Goal: Task Accomplishment & Management: Use online tool/utility

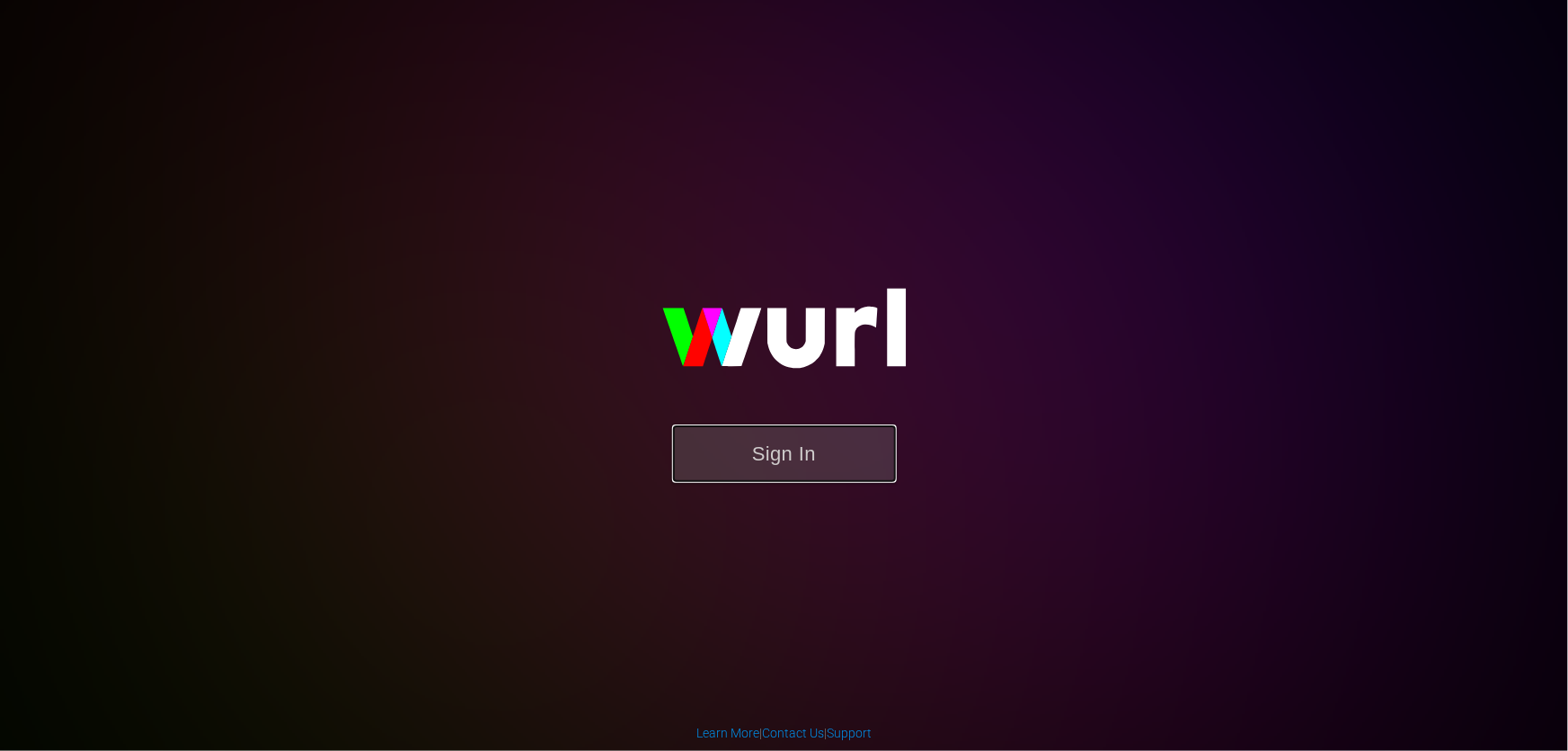
click at [870, 459] on button "Sign In" at bounding box center [784, 454] width 225 height 58
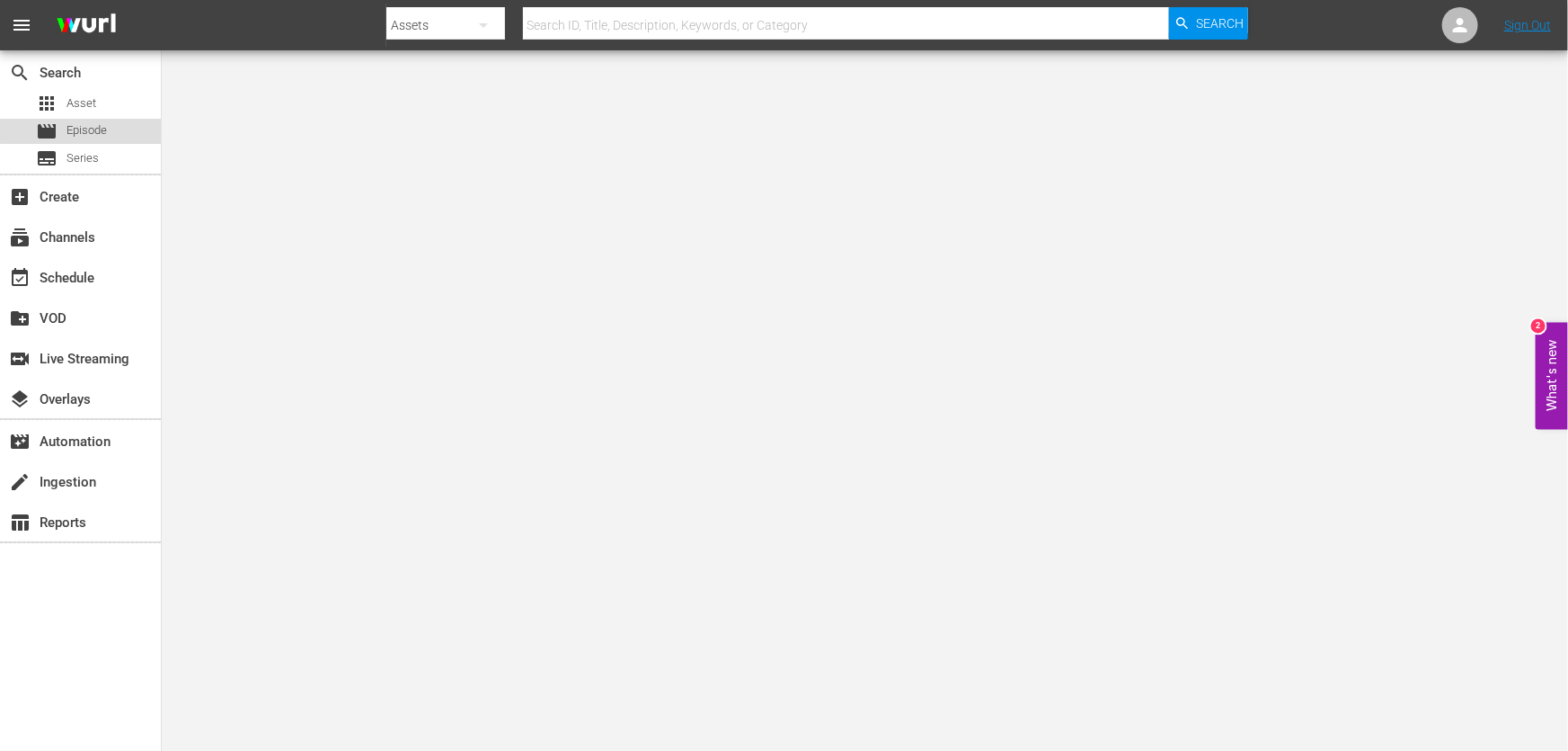
click at [107, 123] on div "movie Episode" at bounding box center [80, 131] width 161 height 25
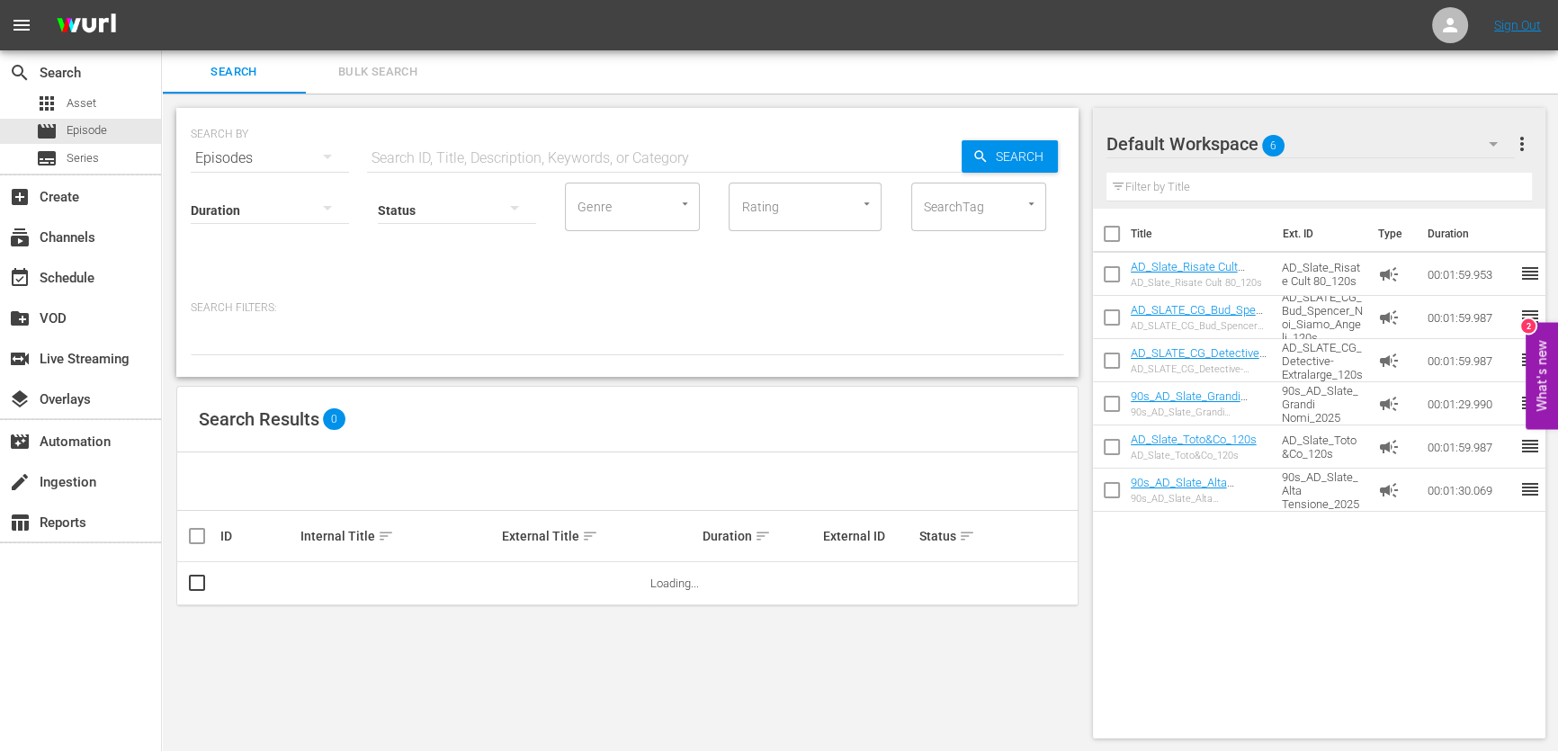
click at [525, 148] on input "text" at bounding box center [664, 158] width 595 height 43
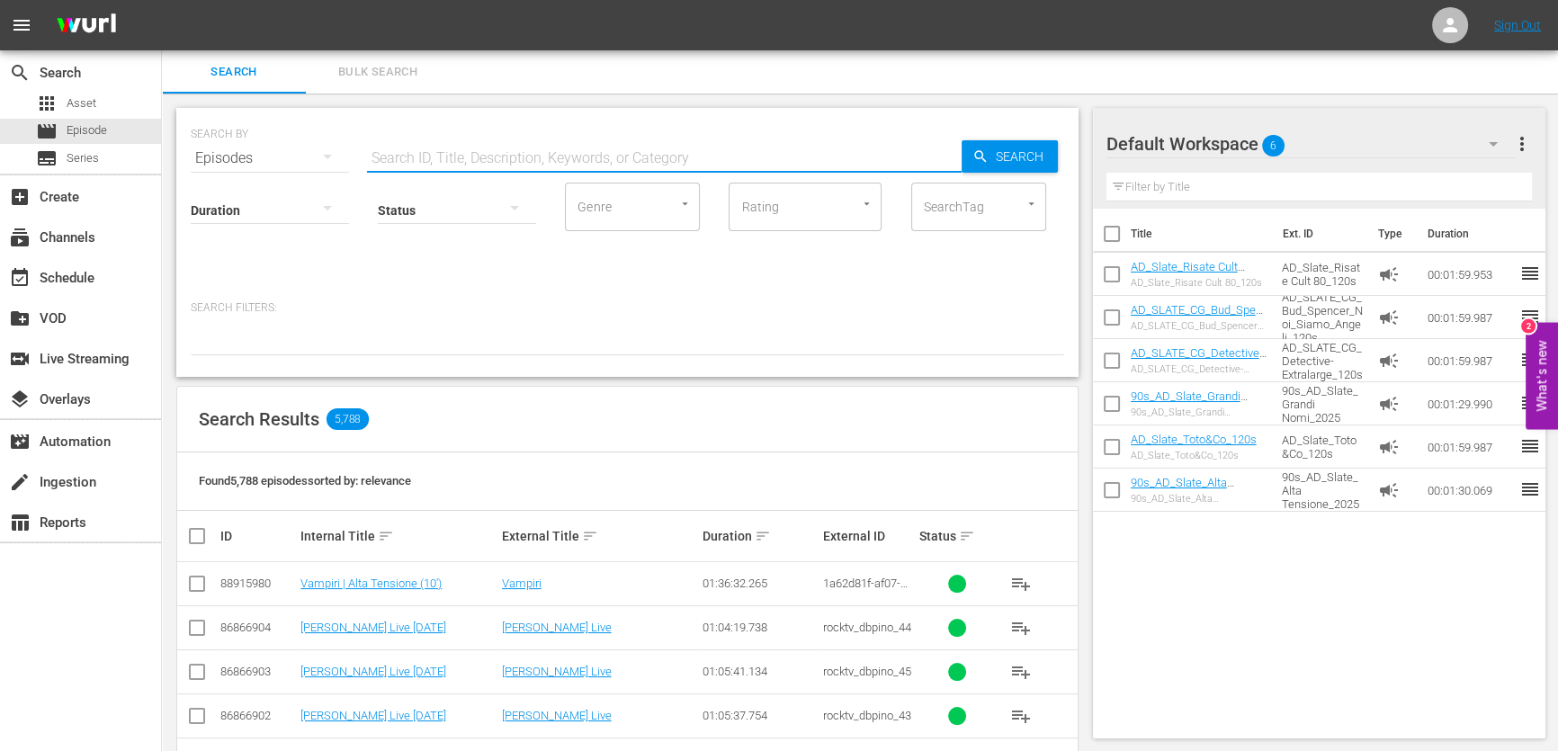
paste input "I corti di WeShort: Instinct - 100.000 Acres of [GEOGRAPHIC_DATA] - Mice, a sma…"
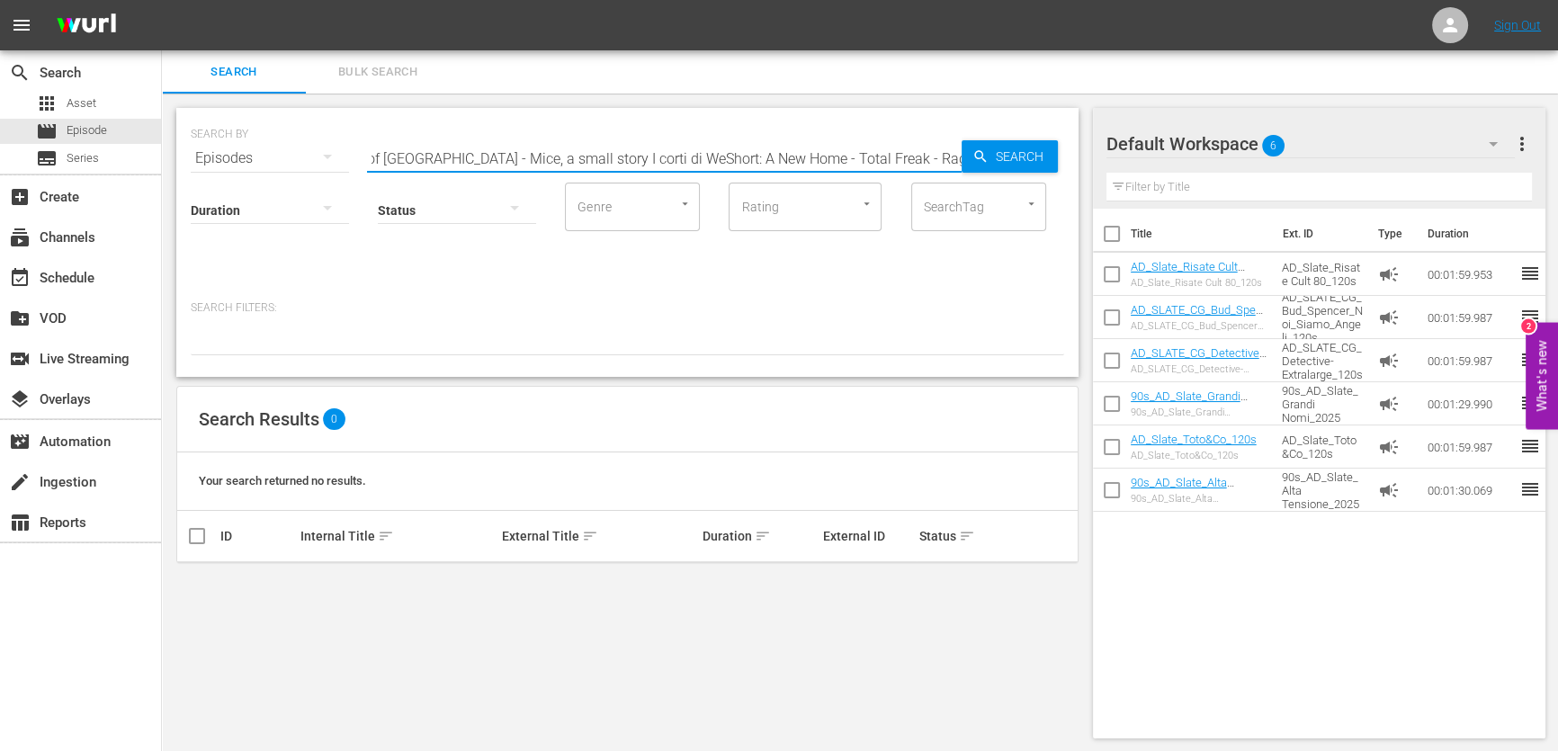
click at [540, 165] on input "I corti di WeShort: Instinct - 100.000 Acres of [GEOGRAPHIC_DATA] - Mice, a sma…" at bounding box center [664, 158] width 595 height 43
click at [549, 160] on input "I corti di WeShort: Instinct - 100.000 Acres of [GEOGRAPHIC_DATA] - Mice, a sma…" at bounding box center [664, 158] width 595 height 43
click at [702, 153] on input "I corti di WeShort: Instinct - 100.000 Acres of [GEOGRAPHIC_DATA] - Mice, a sma…" at bounding box center [664, 158] width 595 height 43
drag, startPoint x: 607, startPoint y: 160, endPoint x: 1555, endPoint y: 190, distance: 948.5
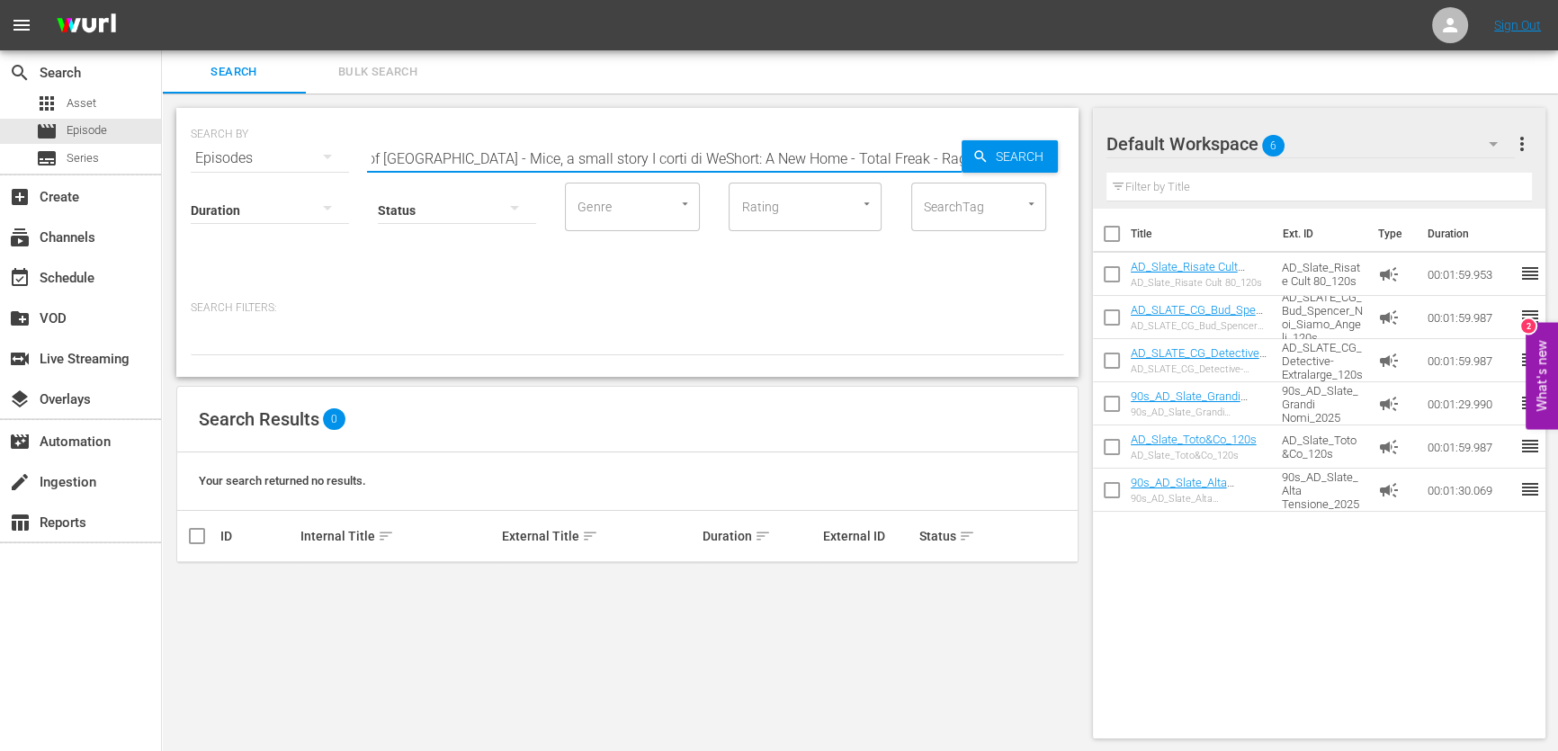
click at [1556, 188] on div "Search Bulk Search SEARCH BY Search By Episodes Search ID, Title, Description, …" at bounding box center [860, 401] width 1396 height 702
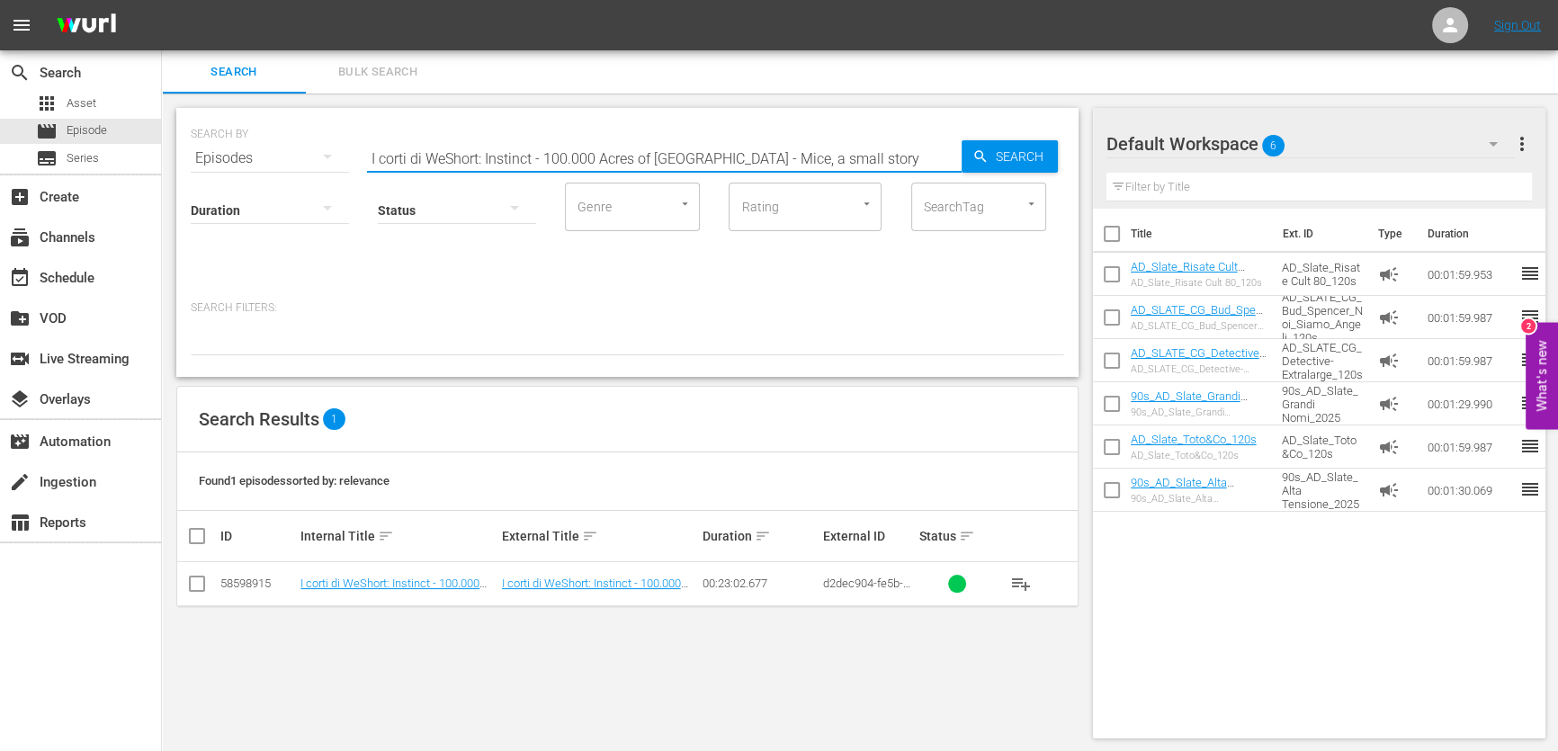
drag, startPoint x: 478, startPoint y: 155, endPoint x: 1090, endPoint y: 106, distance: 613.5
click at [1090, 106] on div "SEARCH BY Search By Episodes Search ID, Title, Description, Keywords, or Catego…" at bounding box center [627, 423] width 931 height 659
type input "I corti di WeShort"
click at [1010, 156] on span "Search" at bounding box center [1022, 156] width 69 height 32
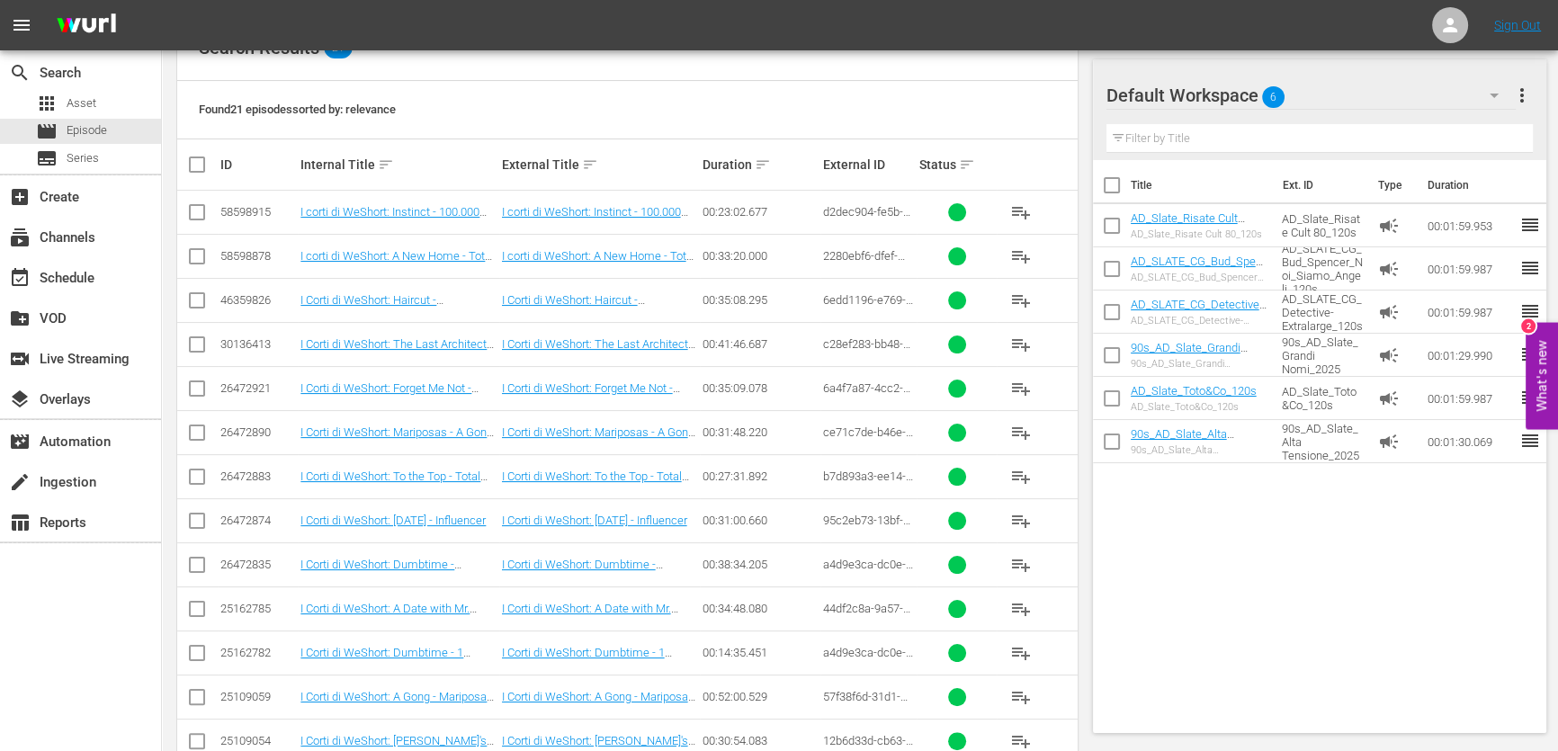
scroll to position [358, 0]
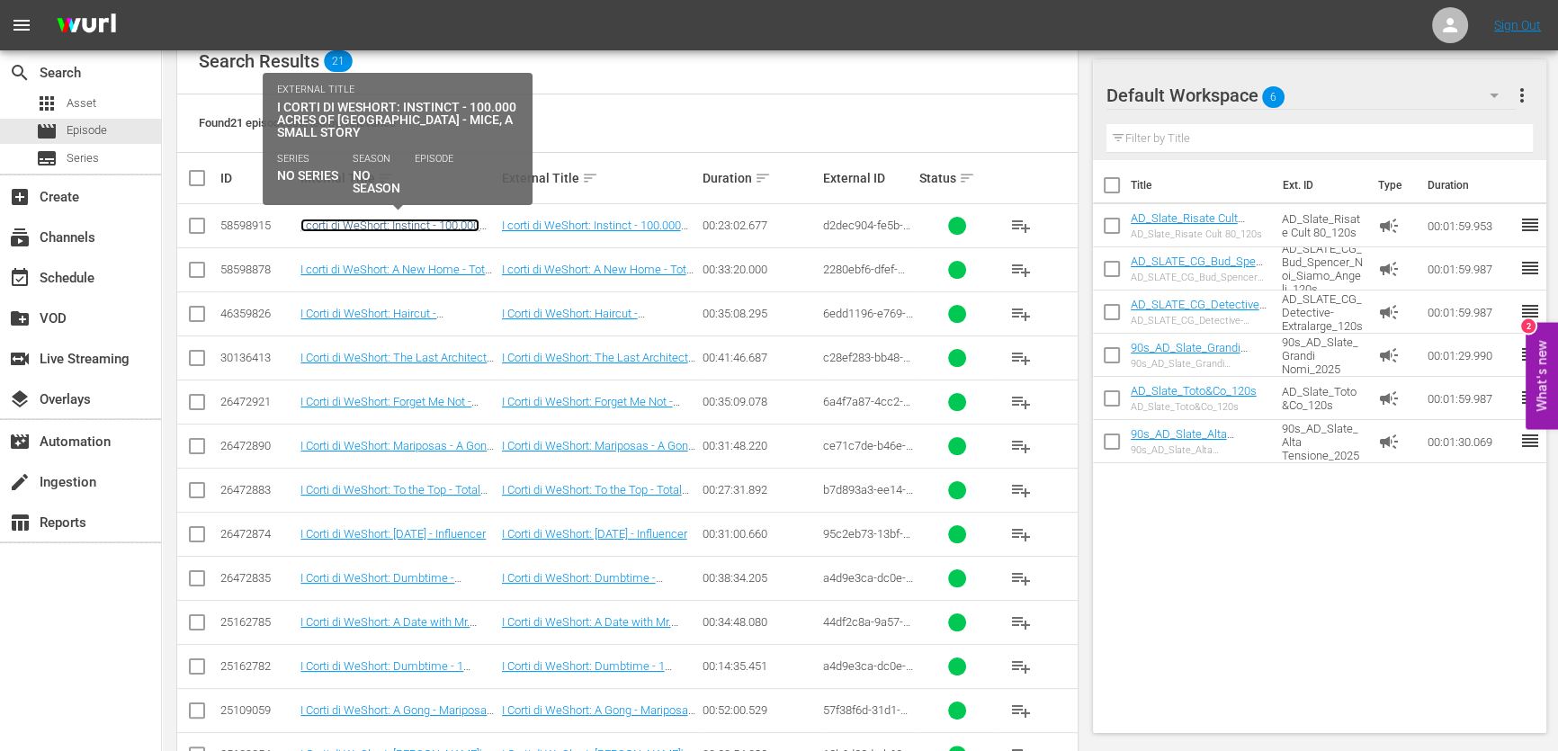
click at [461, 226] on link "I corti di WeShort: Instinct - 100.000 Acres of [GEOGRAPHIC_DATA] - Mice, a sma…" at bounding box center [395, 239] width 191 height 40
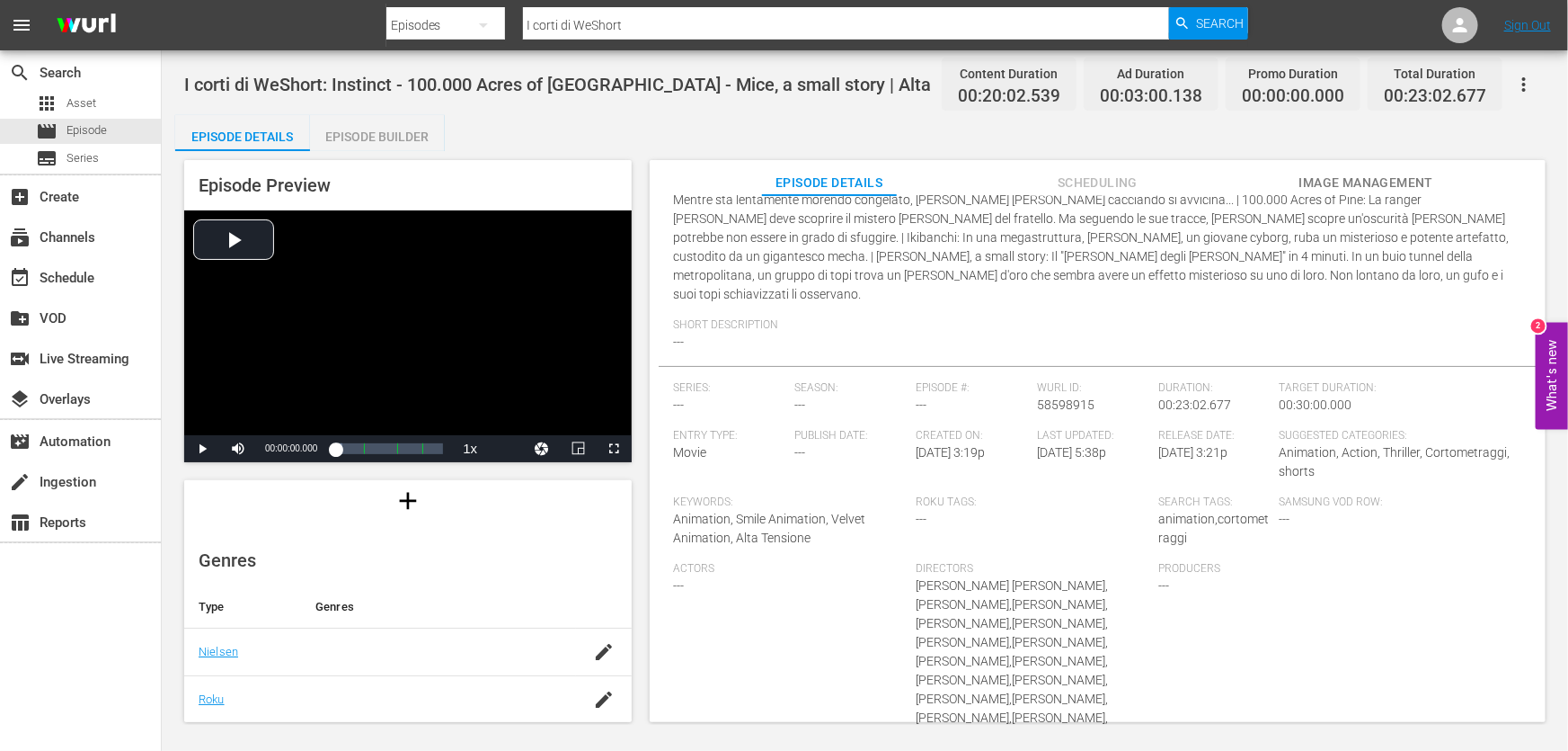
scroll to position [66, 0]
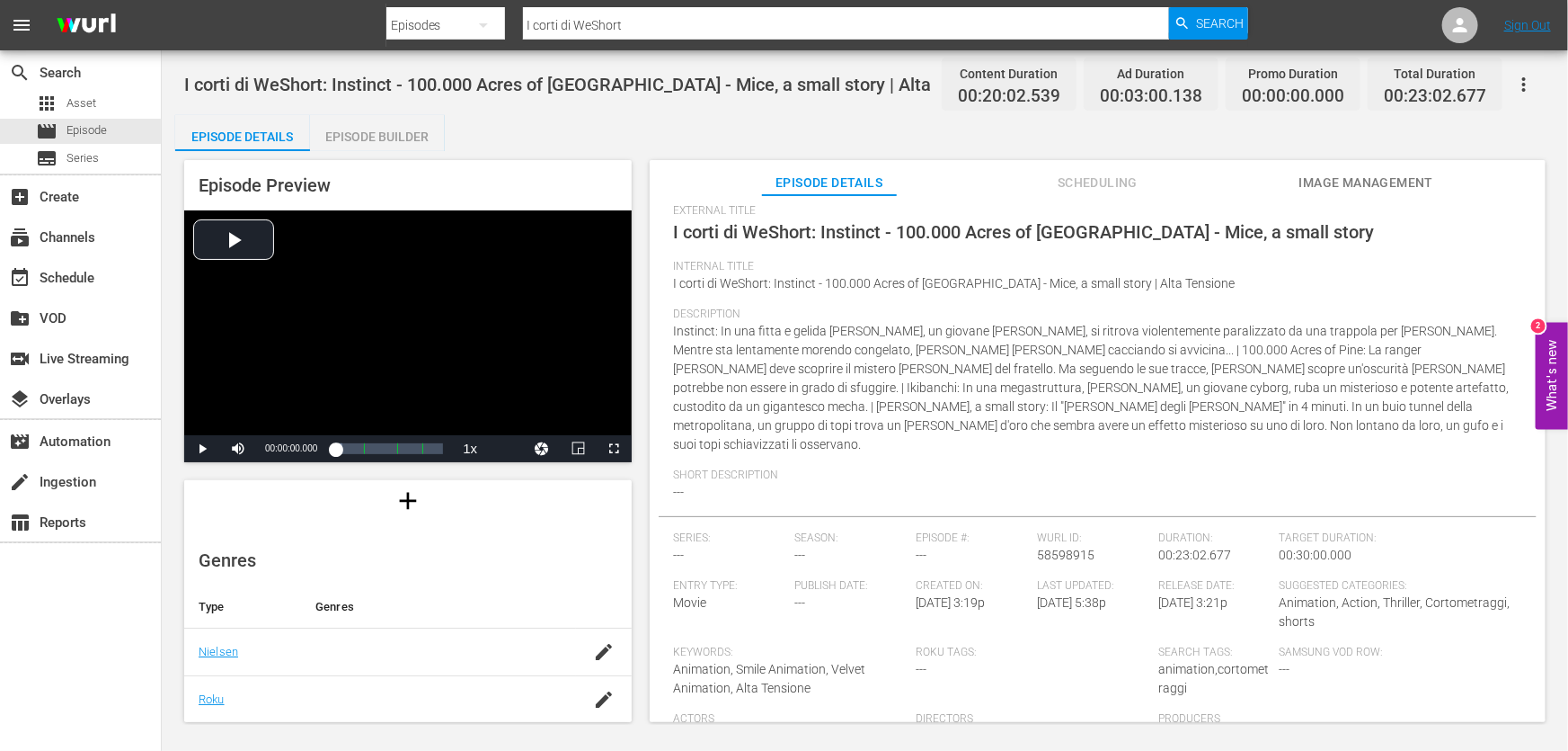
click at [846, 313] on span "Description" at bounding box center [1093, 315] width 840 height 14
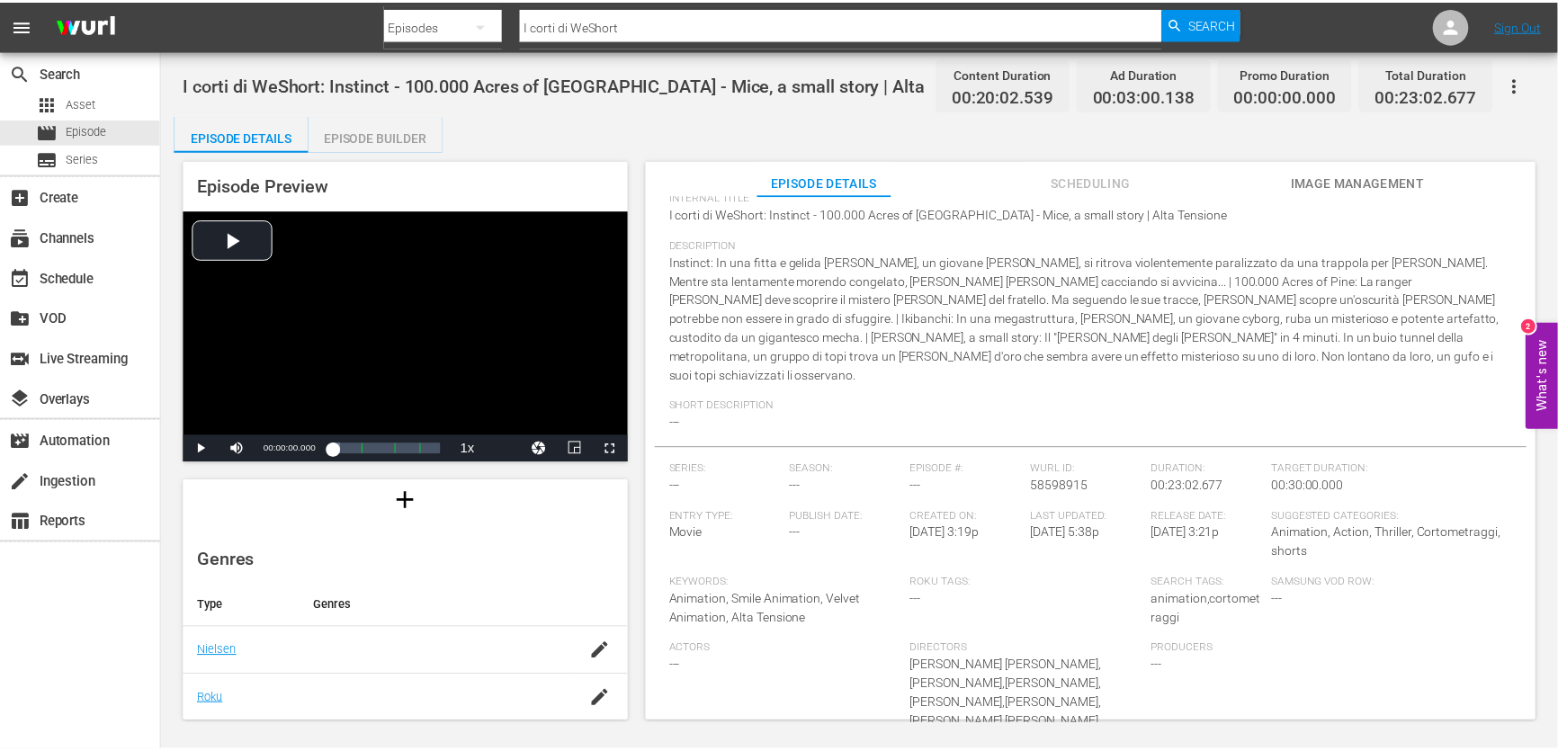
scroll to position [0, 0]
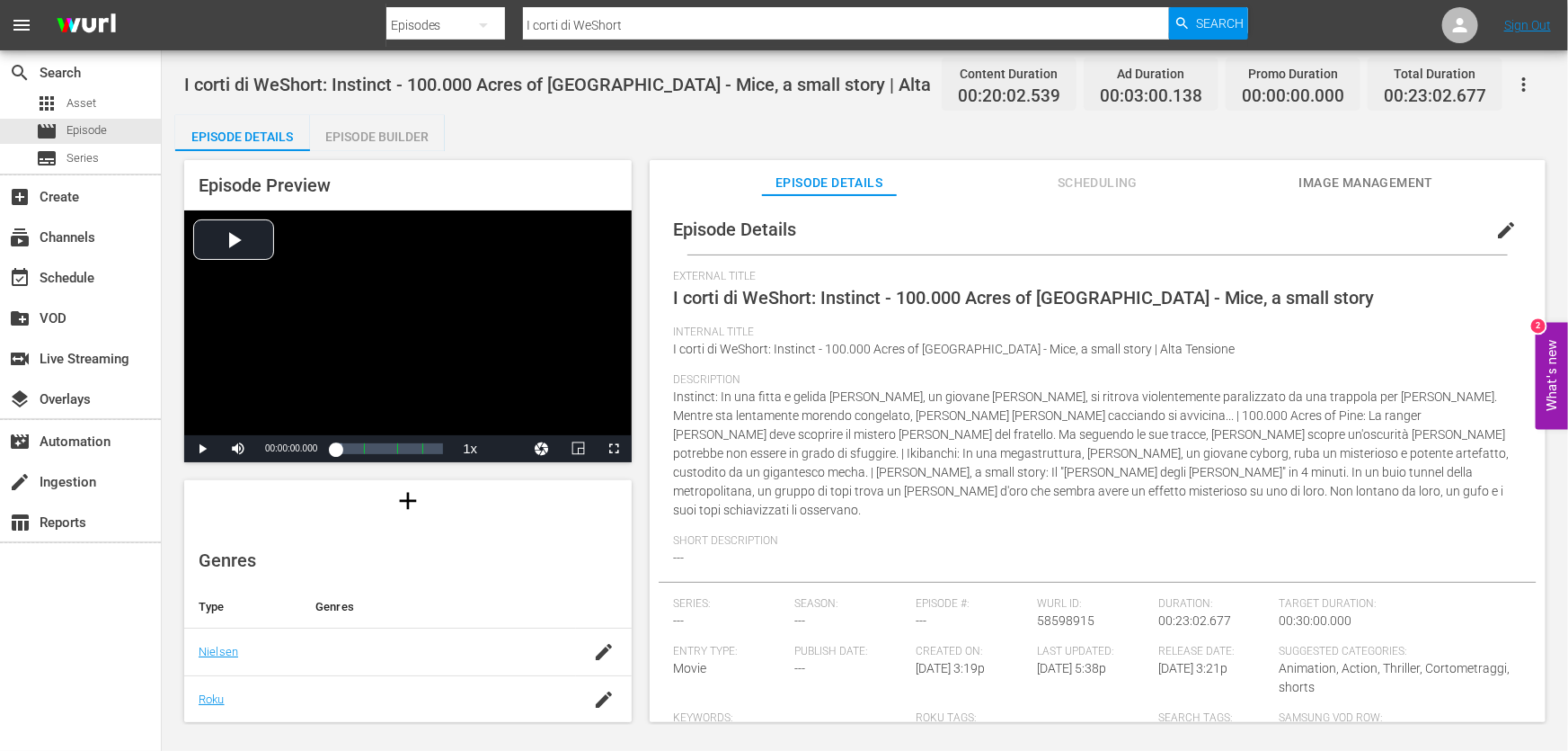
click at [371, 130] on div "Episode Builder" at bounding box center [377, 136] width 135 height 43
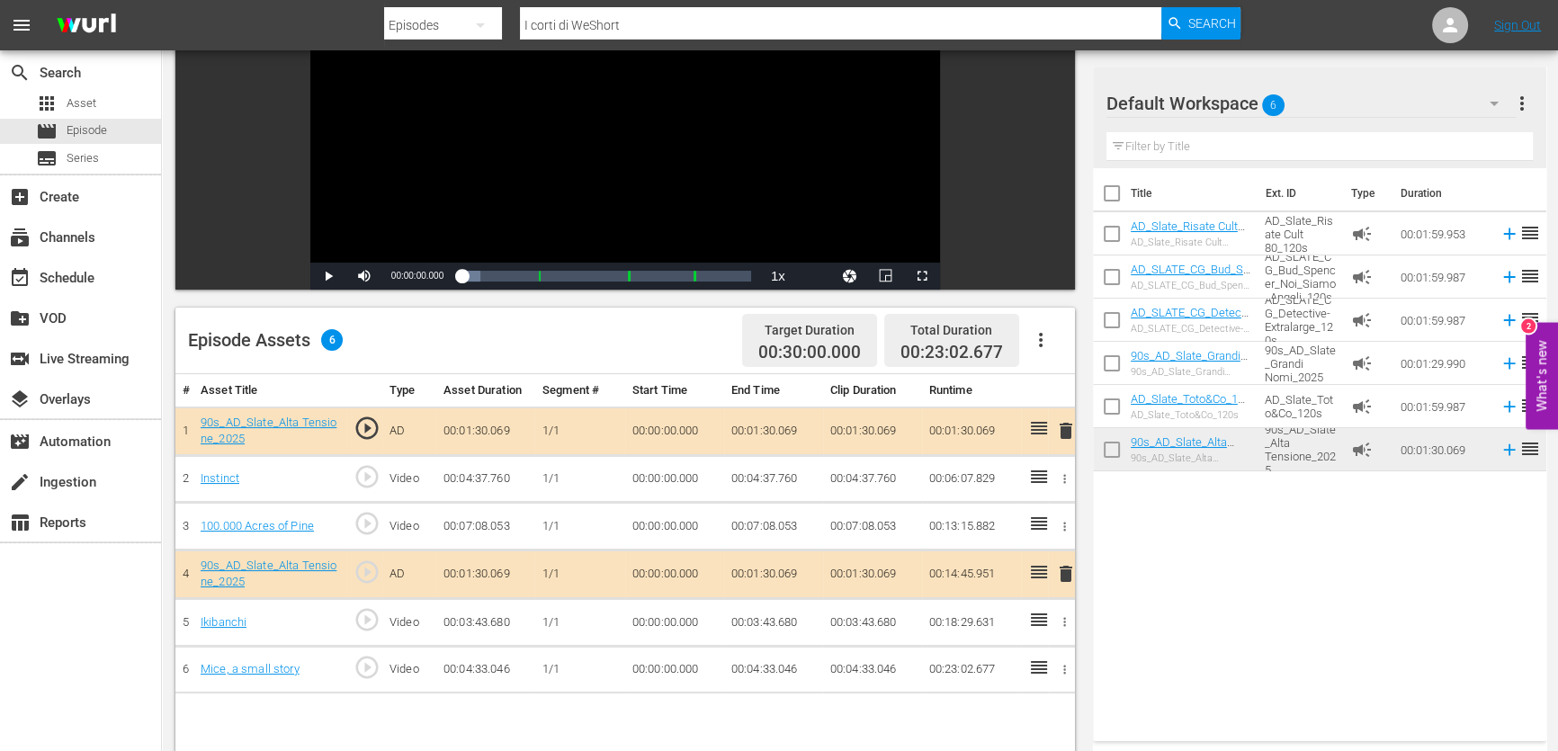
scroll to position [245, 0]
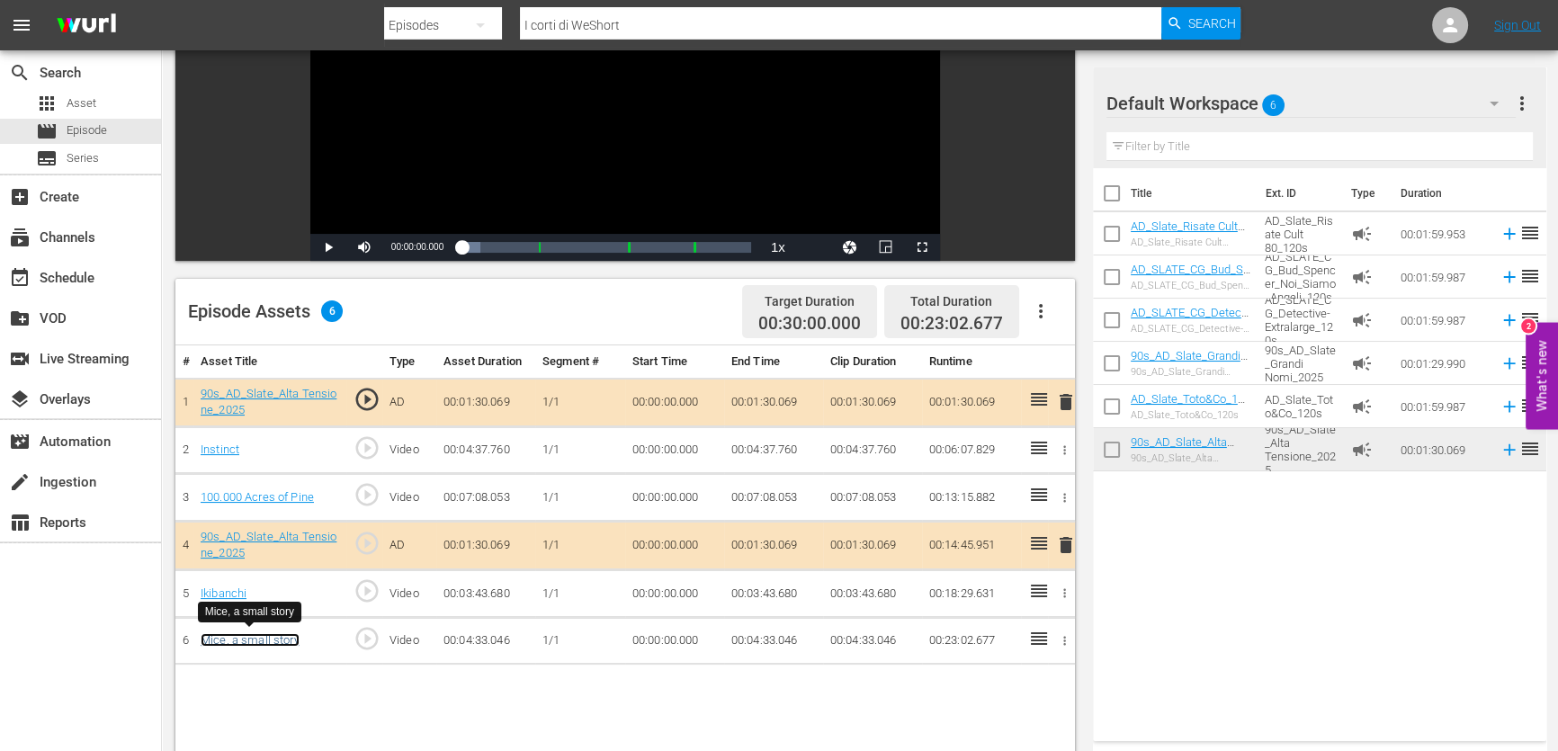
click at [234, 639] on link "Mice, a small story" at bounding box center [250, 639] width 99 height 13
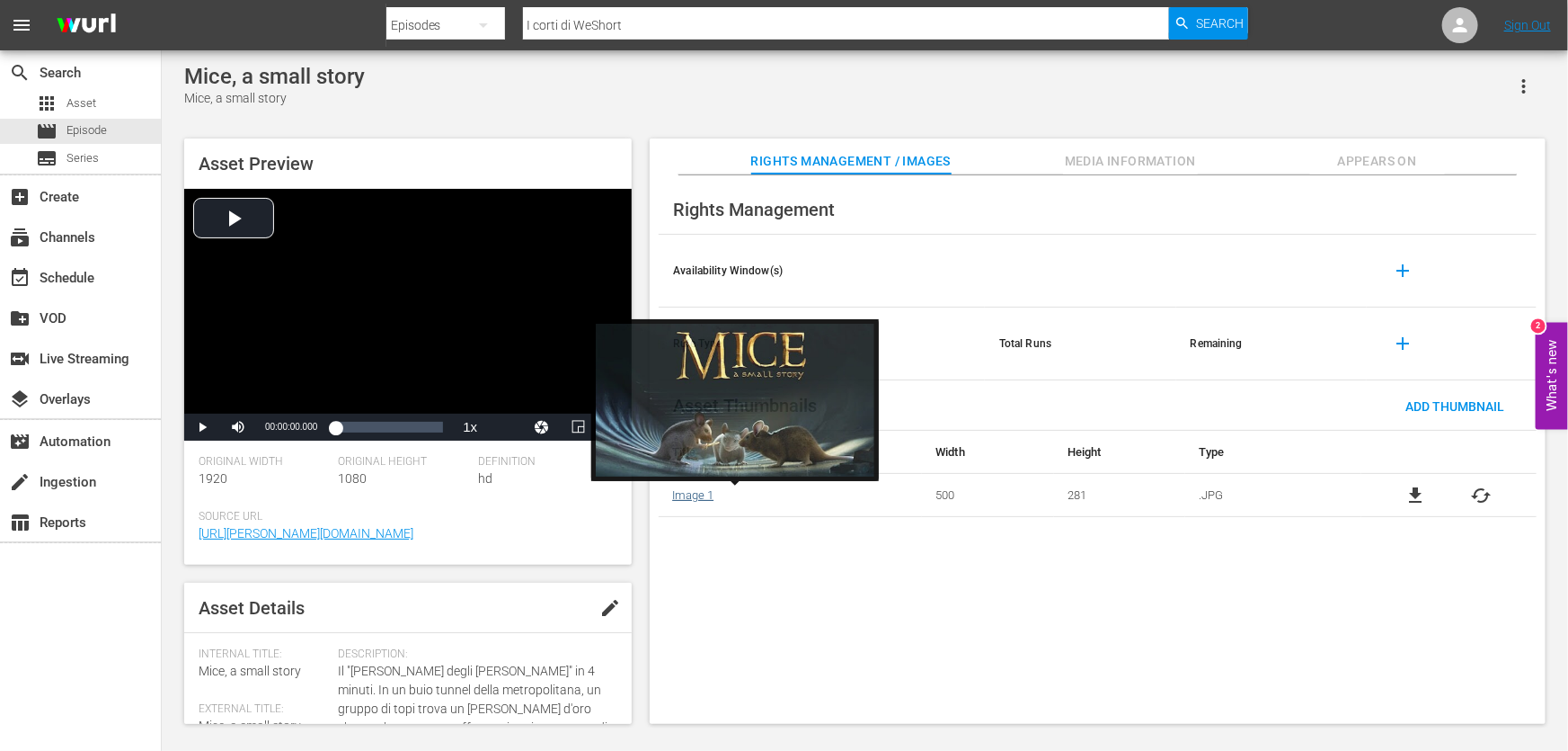
click at [712, 493] on link "Image 1" at bounding box center [693, 494] width 41 height 13
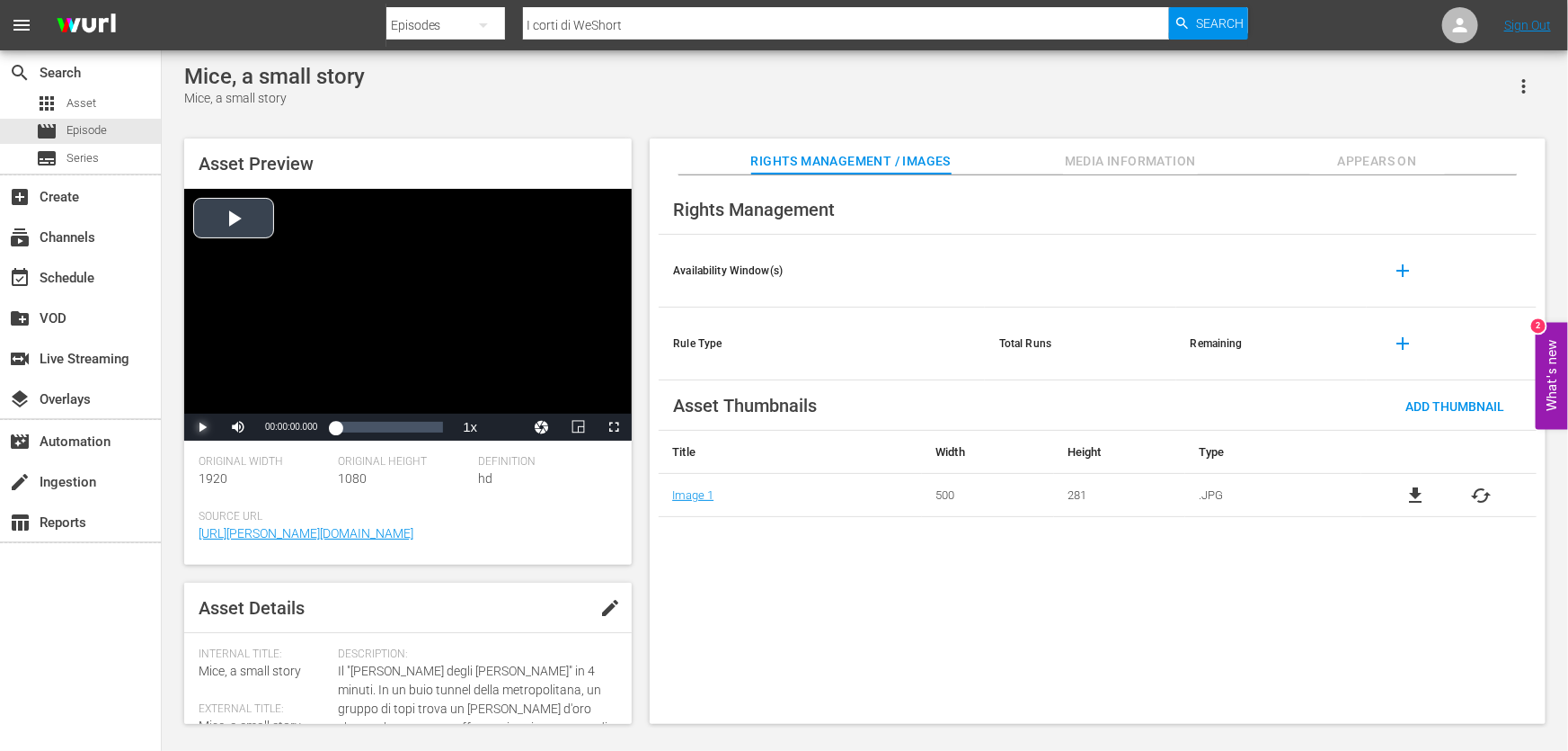
click at [202, 427] on span "Video Player" at bounding box center [202, 427] width 0 height 0
click at [337, 434] on div "00:00:03.522" at bounding box center [336, 427] width 2 height 18
click at [368, 434] on div "Loaded : 21.92% 00:01:11.854 00:00:32.407" at bounding box center [389, 427] width 108 height 18
click at [365, 435] on div "00:01:15.555" at bounding box center [350, 427] width 30 height 18
click at [376, 434] on div "00:01:41.387" at bounding box center [355, 427] width 40 height 18
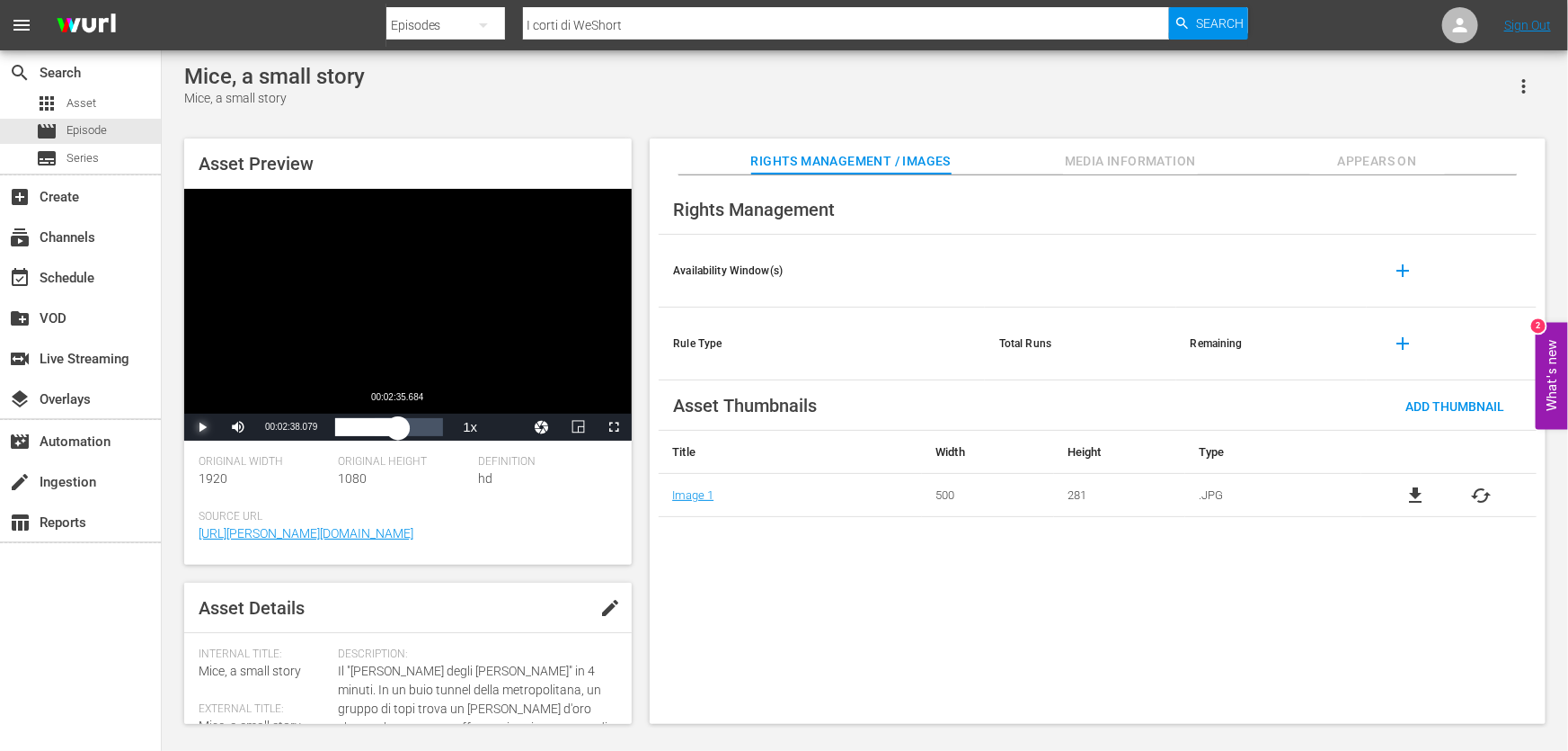
click at [398, 434] on div "00:02:10.091" at bounding box center [366, 427] width 62 height 18
click at [401, 434] on div "00:02:46.073" at bounding box center [368, 427] width 66 height 18
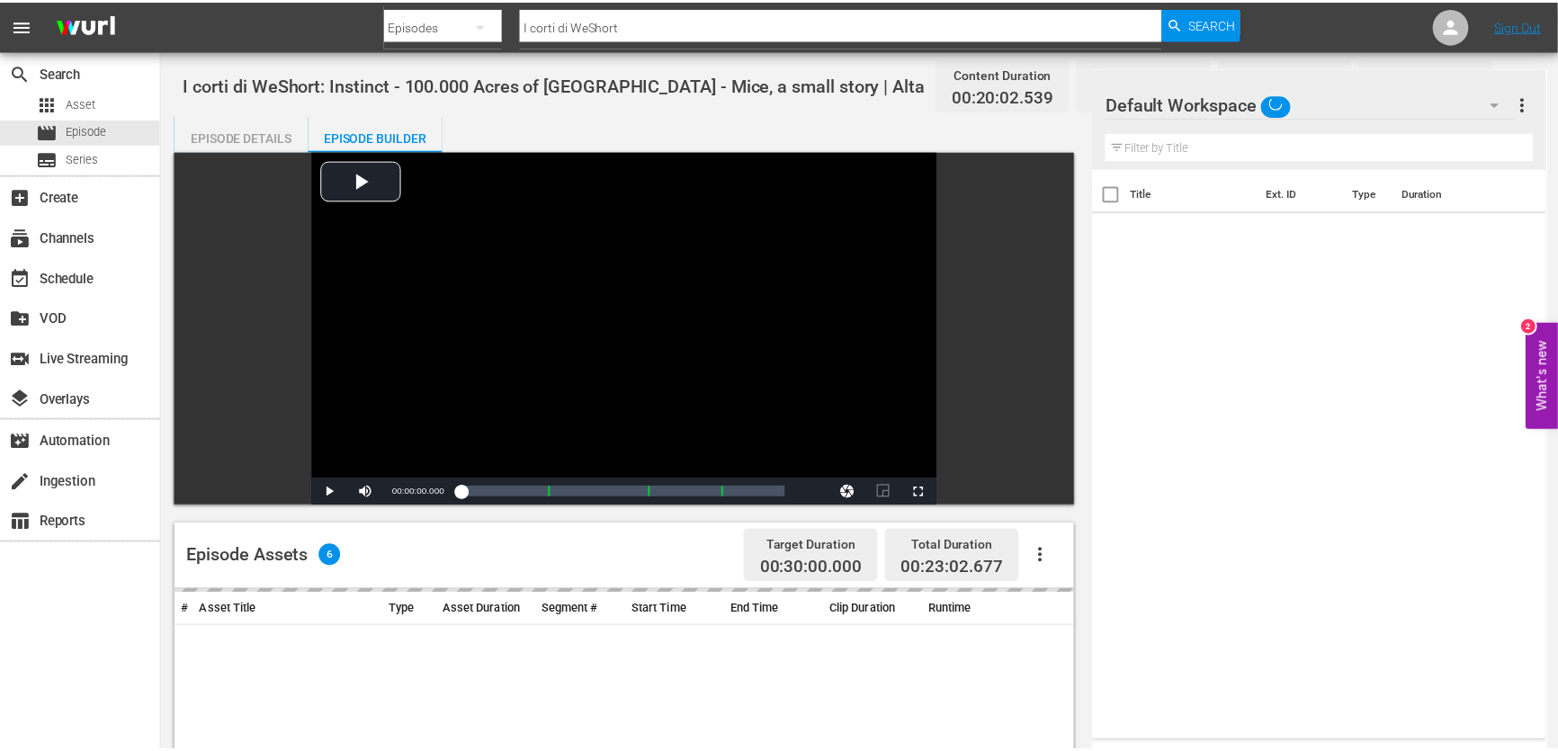
scroll to position [245, 0]
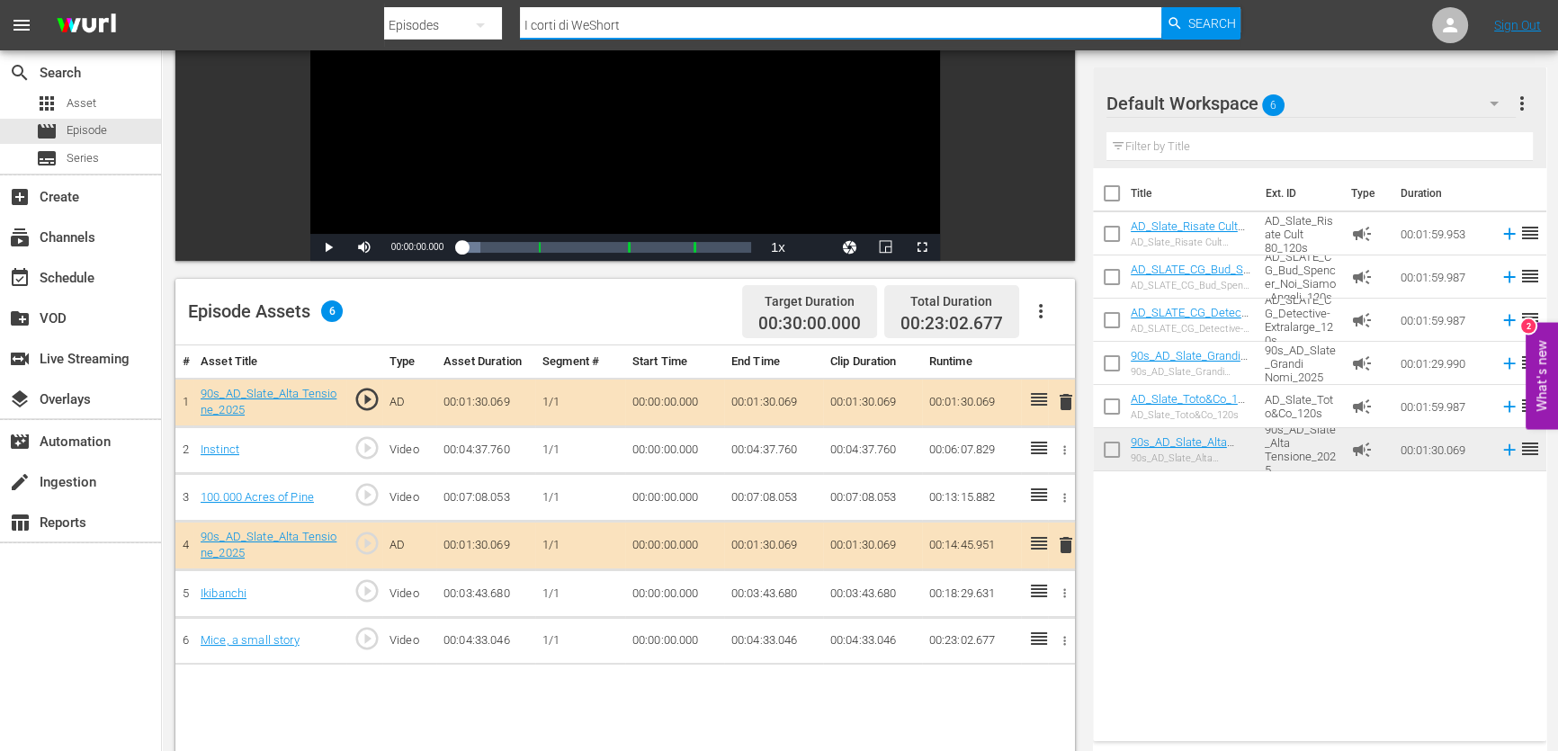
drag, startPoint x: 645, startPoint y: 20, endPoint x: 271, endPoint y: 49, distance: 375.3
click at [271, 49] on nav "menu Search By Episodes Search ID, Title, Description, Keywords, or Category I …" at bounding box center [779, 25] width 1558 height 50
paste input ": A New Home - Total Freak - Ragnarok"
type input "I corti di WeShort: A New Home - Total Freak - Ragnarok"
click at [1193, 14] on span "Search" at bounding box center [1212, 23] width 48 height 32
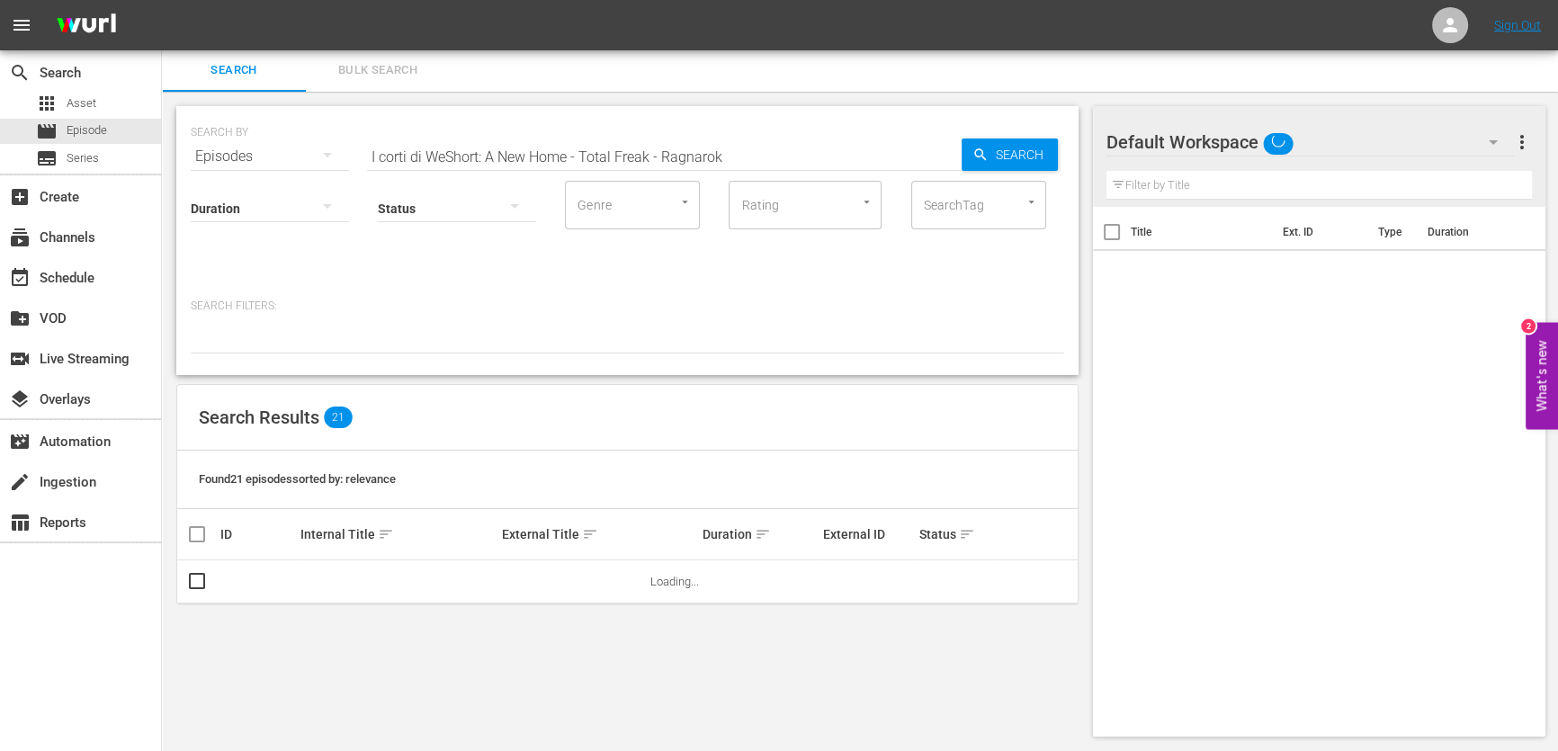
scroll to position [1, 0]
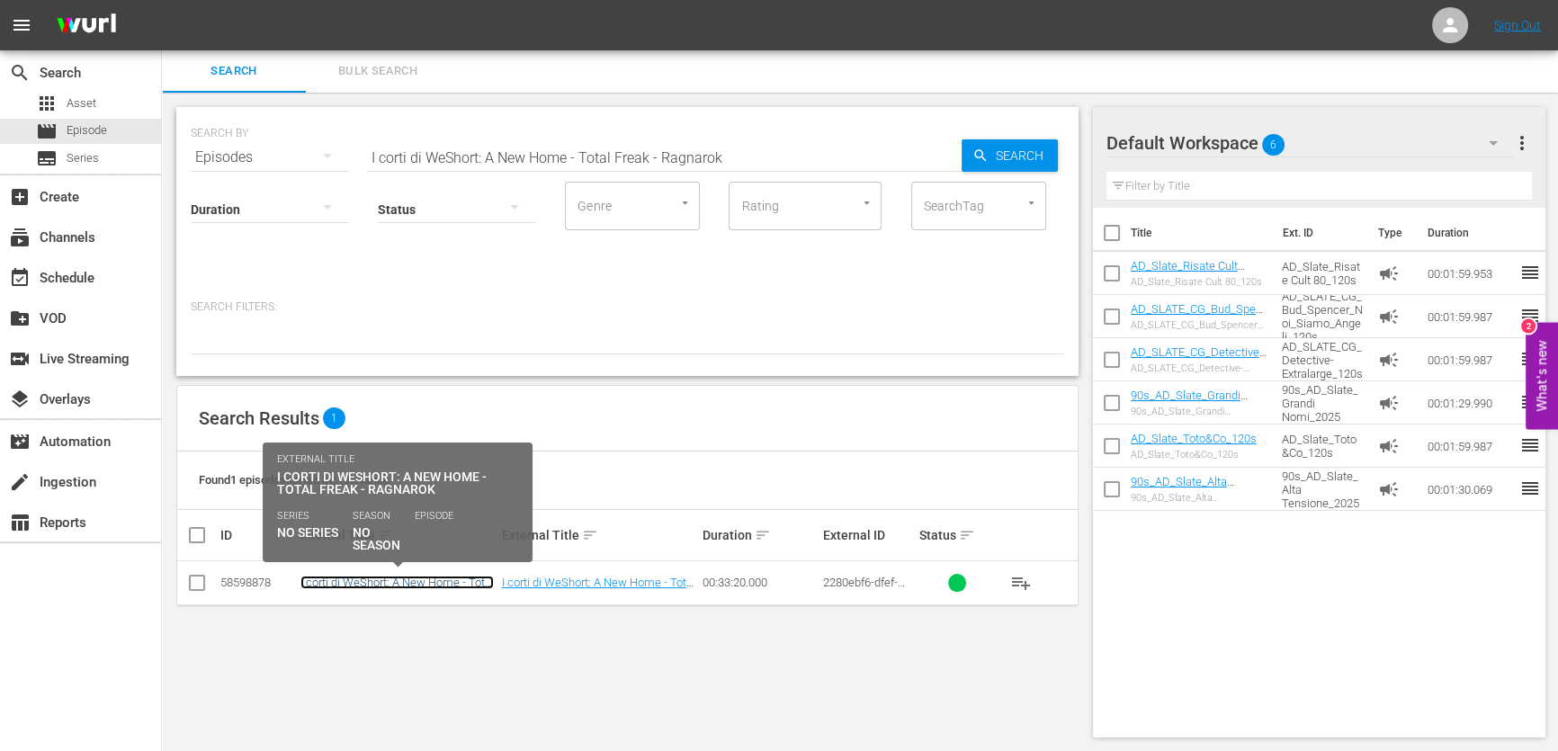
click at [364, 583] on link "I corti di WeShort: A New Home - Total Freak - Ragnarok | Alta Tensione" at bounding box center [396, 589] width 193 height 27
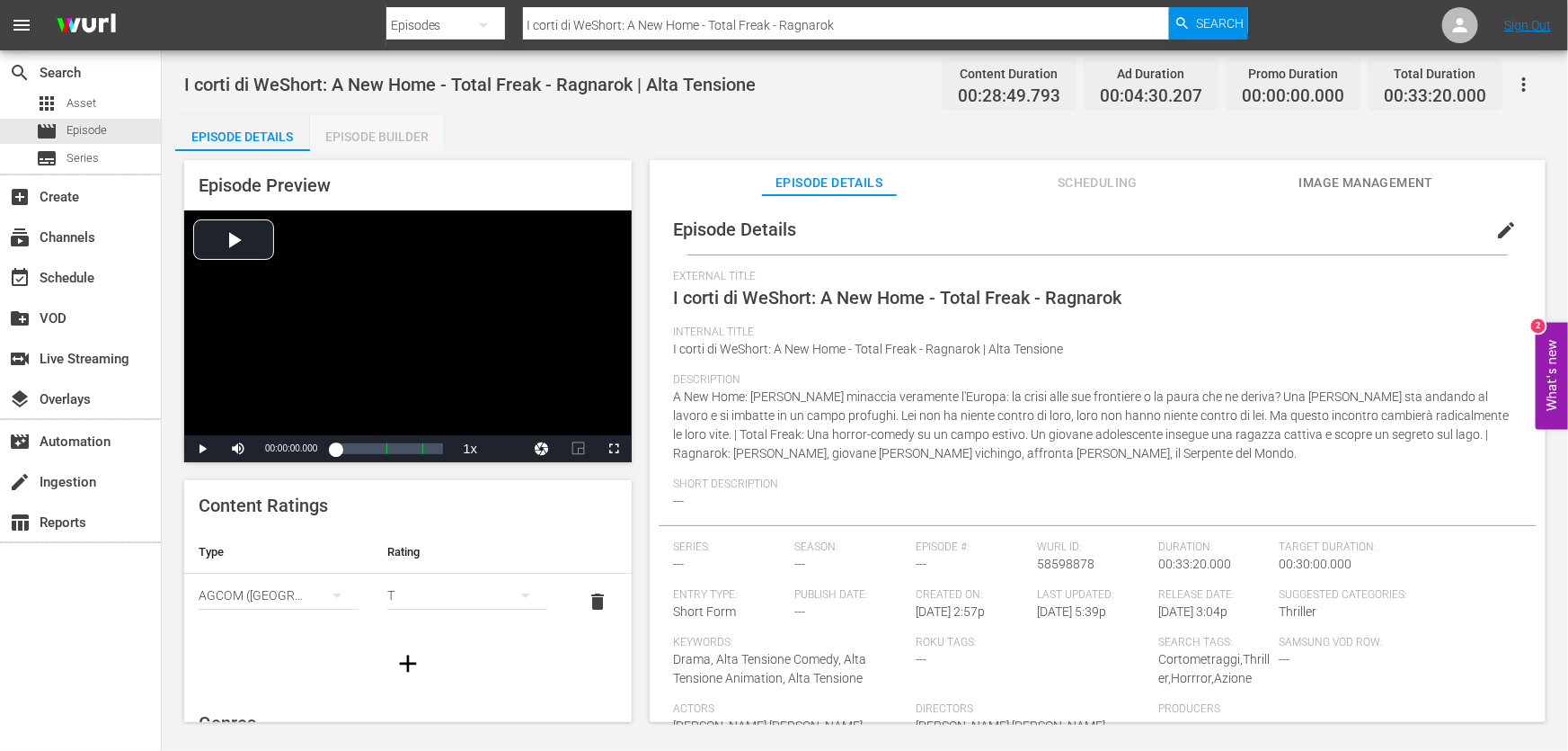
click at [377, 132] on div "Episode Builder" at bounding box center [377, 136] width 135 height 43
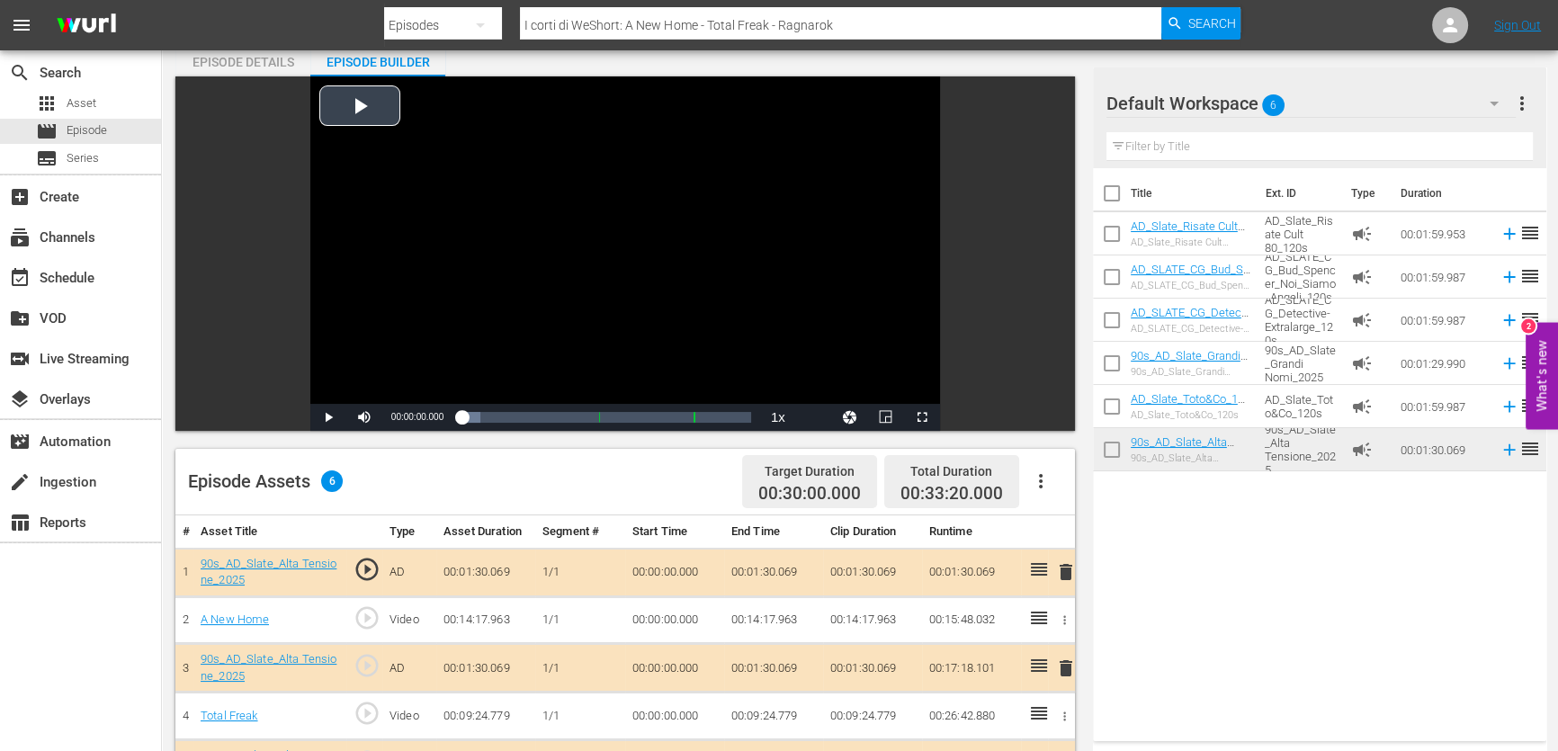
scroll to position [245, 0]
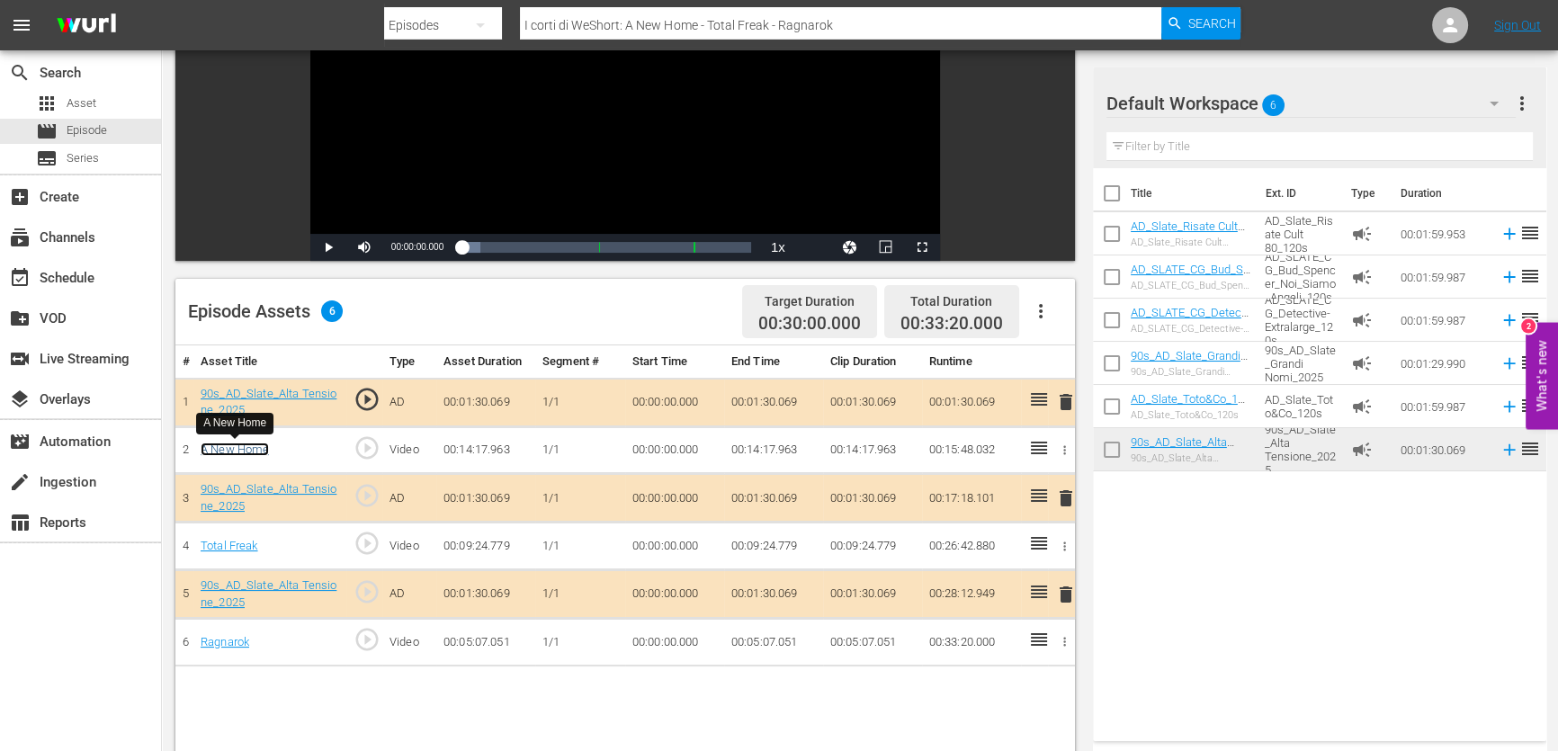
click at [249, 452] on link "A New Home" at bounding box center [235, 449] width 68 height 13
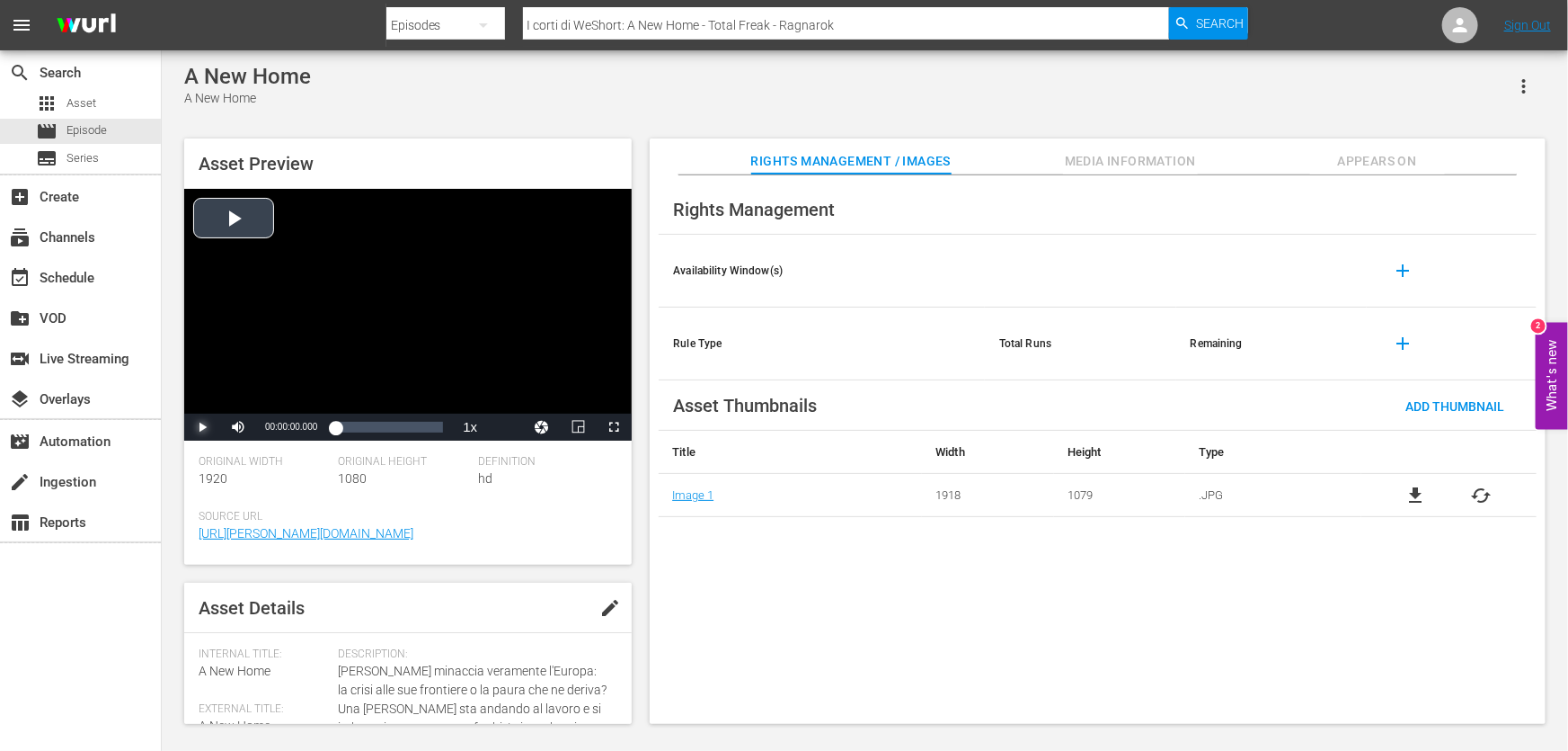
click at [202, 427] on span "Video Player" at bounding box center [202, 427] width 0 height 0
click at [335, 431] on div "00:00:02.992" at bounding box center [335, 427] width 0 height 18
click at [345, 432] on div "00:01:15.297" at bounding box center [340, 427] width 10 height 18
click at [361, 433] on div "00:02:24.001" at bounding box center [347, 427] width 25 height 18
click at [370, 432] on div "00:03:24.522" at bounding box center [352, 427] width 34 height 18
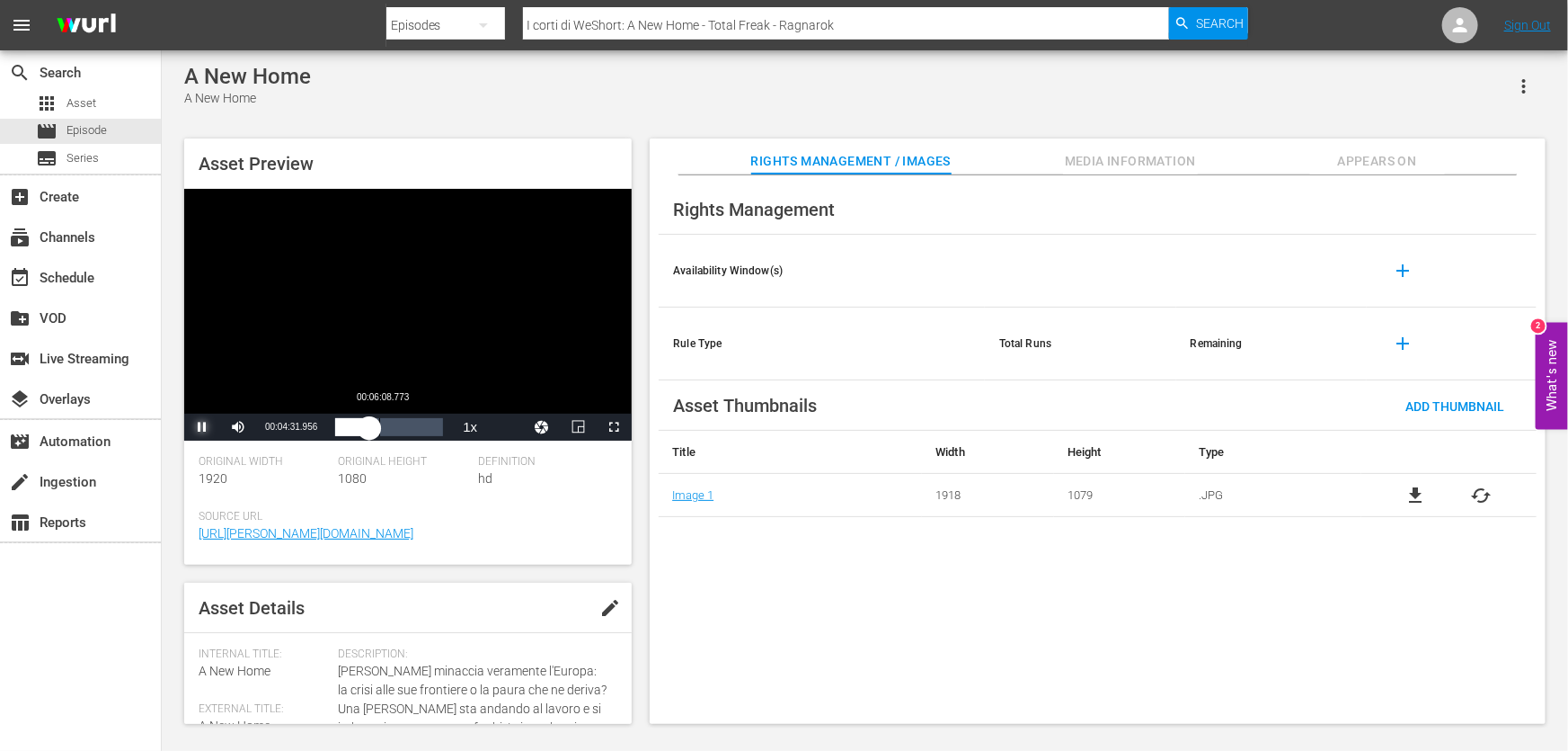
click at [370, 432] on div "00:04:32.082" at bounding box center [352, 427] width 34 height 18
click at [382, 435] on div "00:06:10.670" at bounding box center [358, 427] width 47 height 18
click at [395, 436] on div "00:07:56.121" at bounding box center [364, 427] width 59 height 18
click at [405, 436] on div "00:07:54.872" at bounding box center [369, 427] width 69 height 18
click at [405, 434] on div "00:09:11.292" at bounding box center [369, 427] width 69 height 18
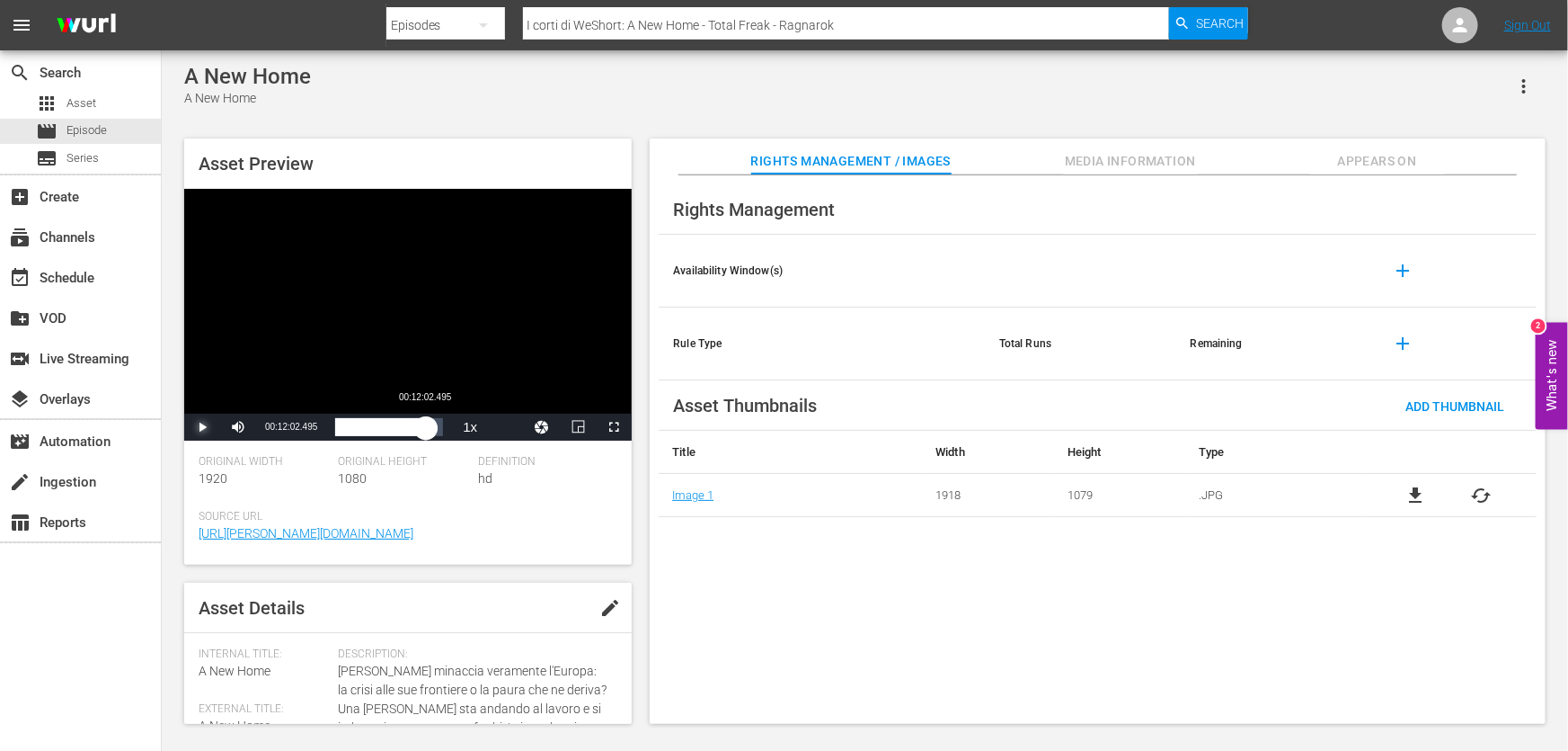
click at [426, 436] on div "00:10:44.617" at bounding box center [380, 427] width 91 height 18
click at [603, 613] on span "edit" at bounding box center [611, 608] width 22 height 22
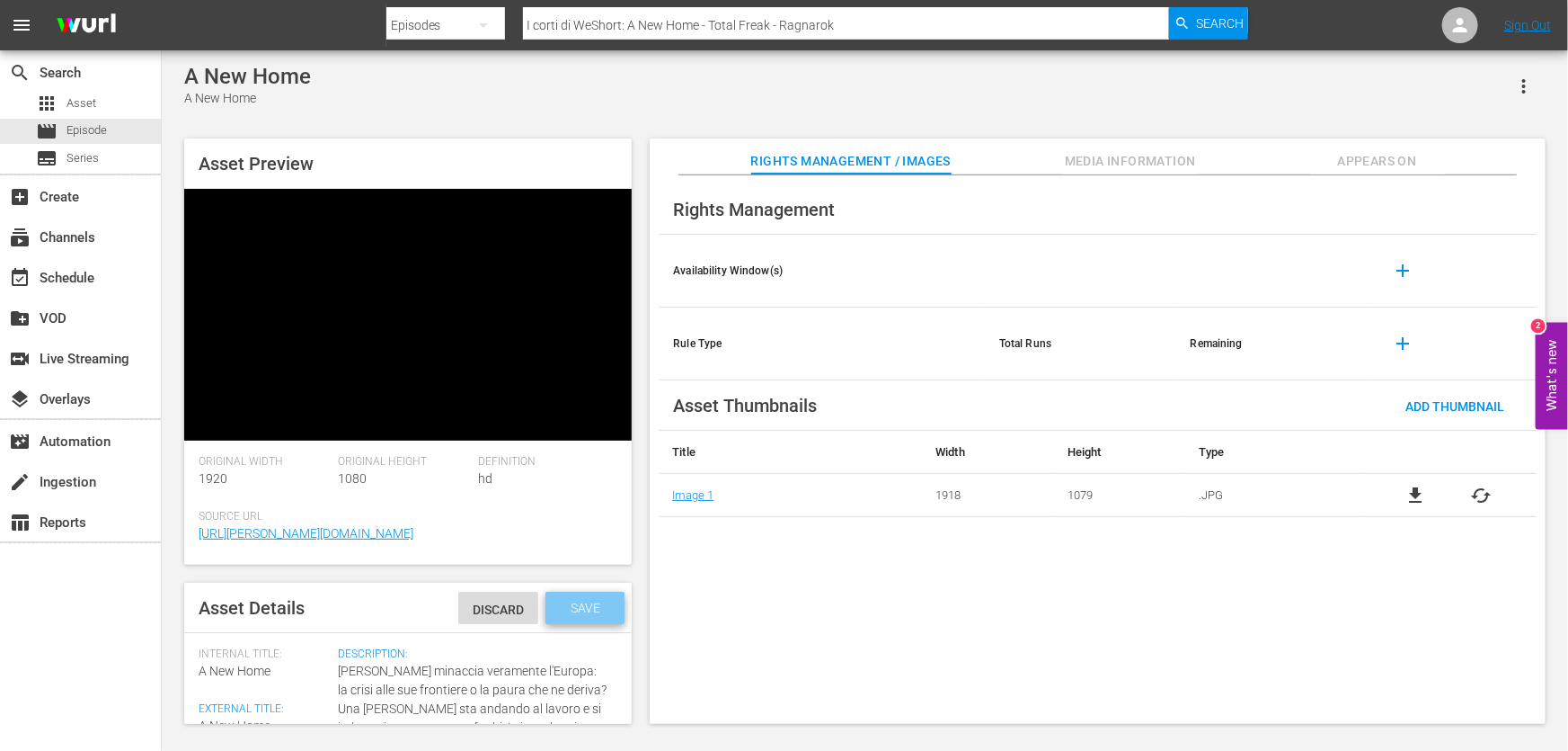
click at [584, 611] on span "Save" at bounding box center [586, 608] width 58 height 14
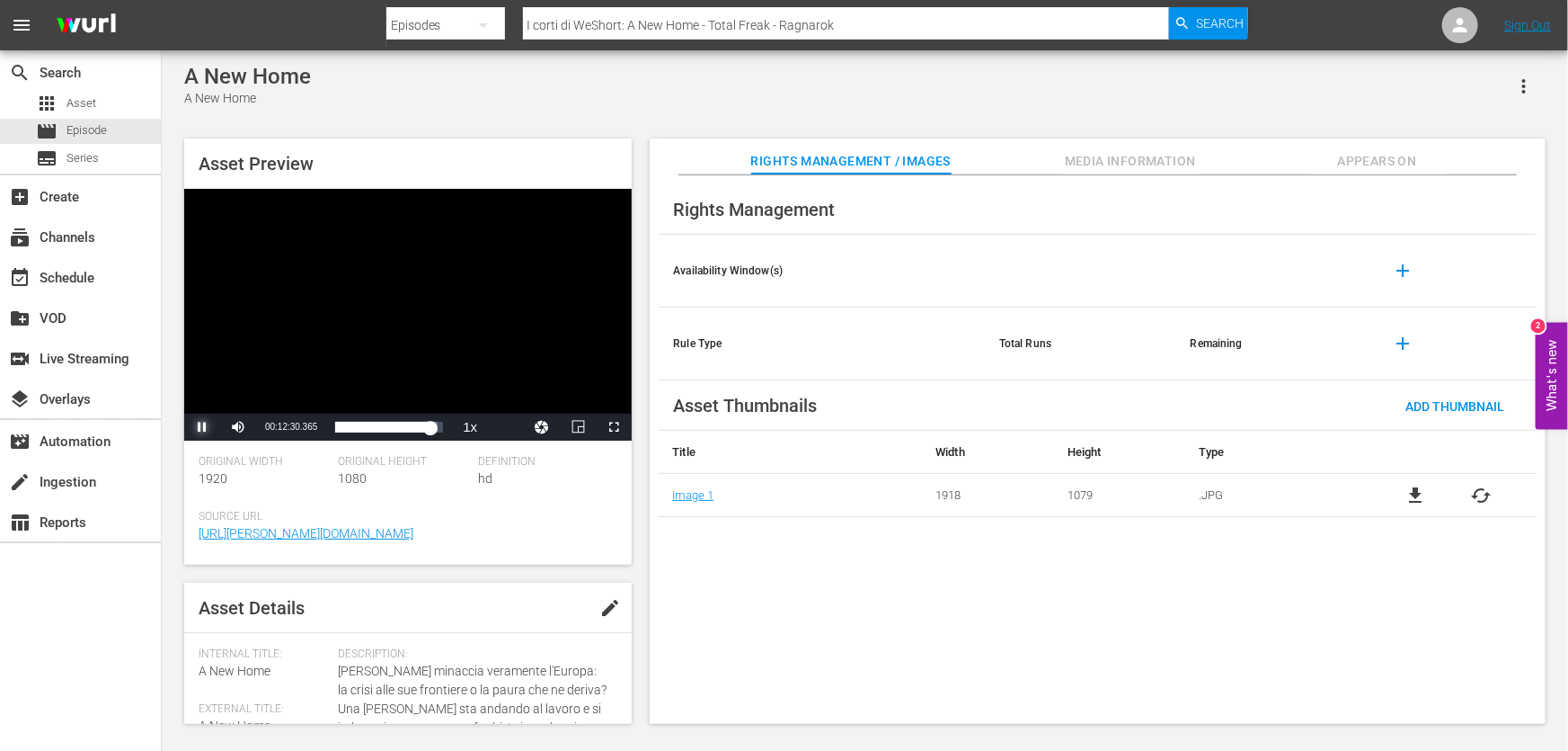
click at [202, 427] on span "Video Player" at bounding box center [202, 427] width 0 height 0
drag, startPoint x: 871, startPoint y: 17, endPoint x: 53, endPoint y: 79, distance: 820.3
click at [53, 79] on div "menu Search By Episodes Search ID, Title, Description, Keywords, or Category I …" at bounding box center [784, 364] width 1568 height 729
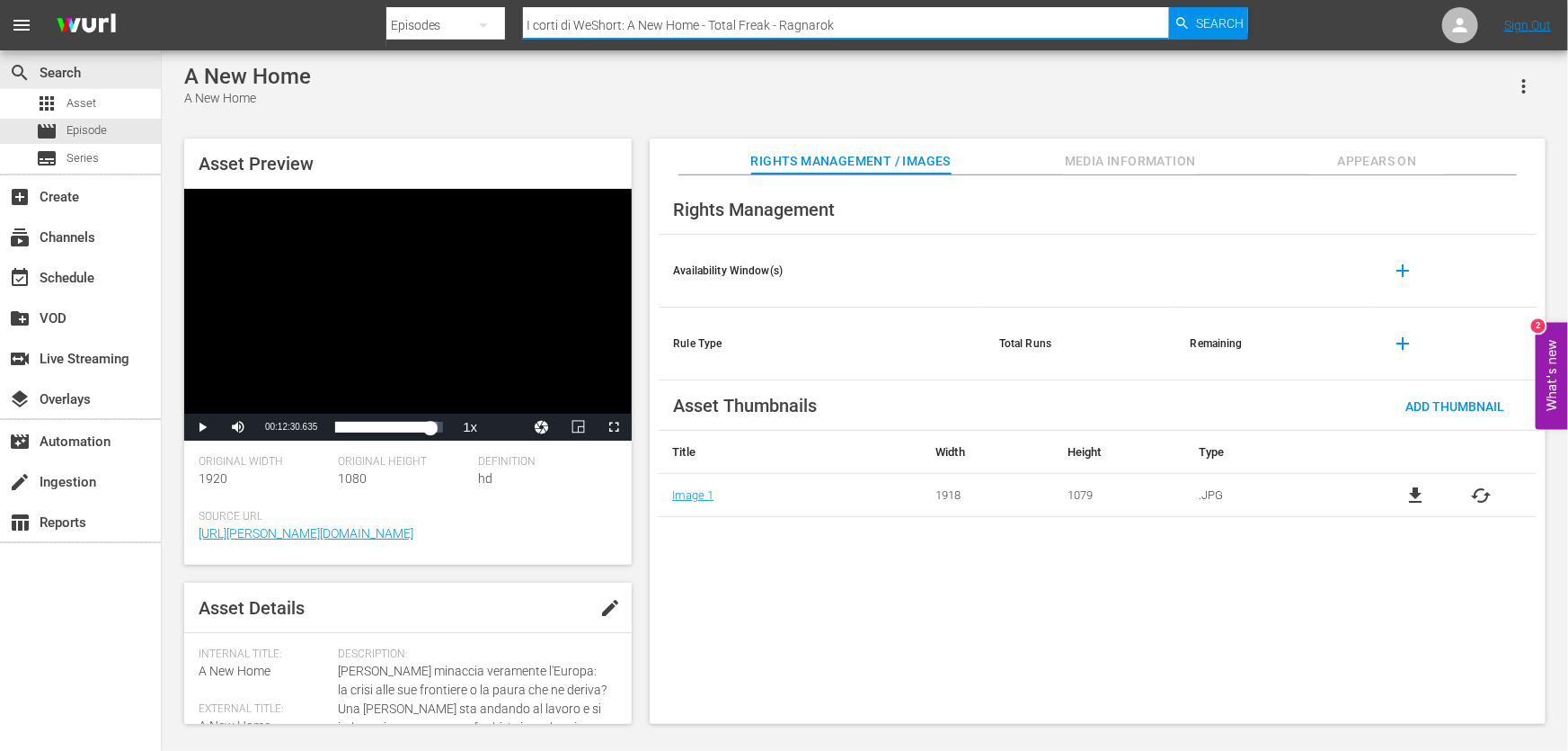
paste input "Total Frea"
type input "Total Freak"
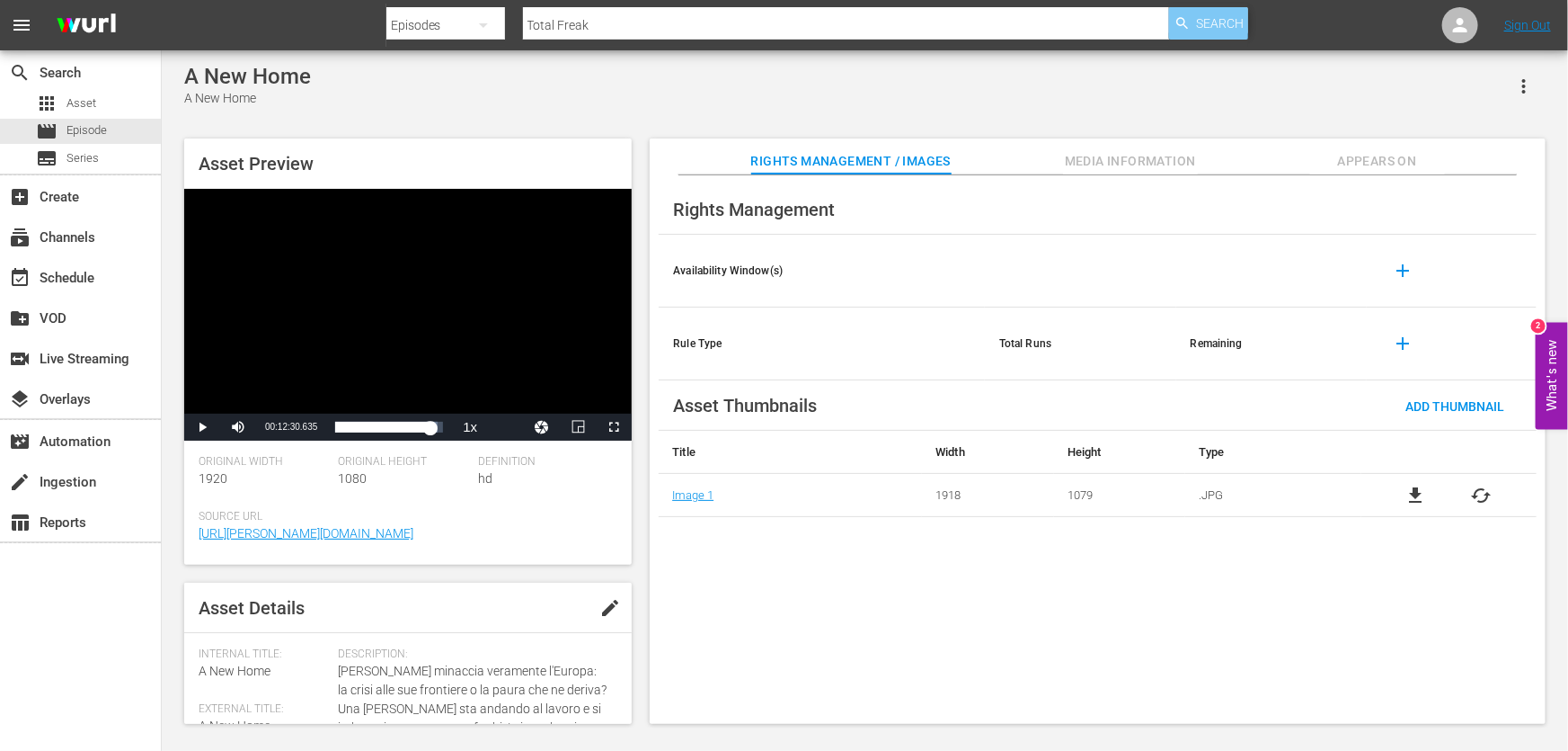
click at [1201, 15] on span "Search" at bounding box center [1220, 23] width 48 height 32
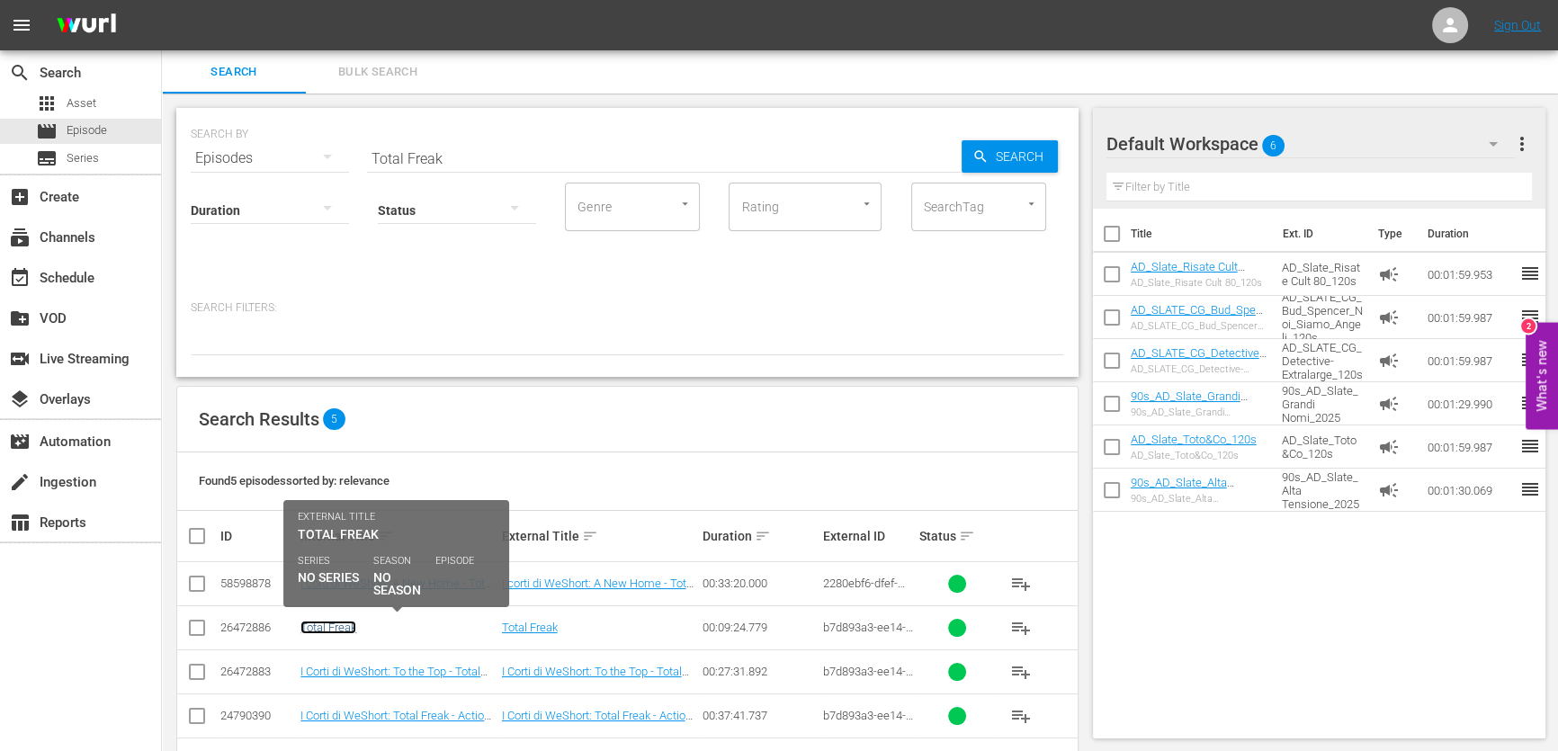
click at [314, 624] on link "Total Freak" at bounding box center [328, 627] width 56 height 13
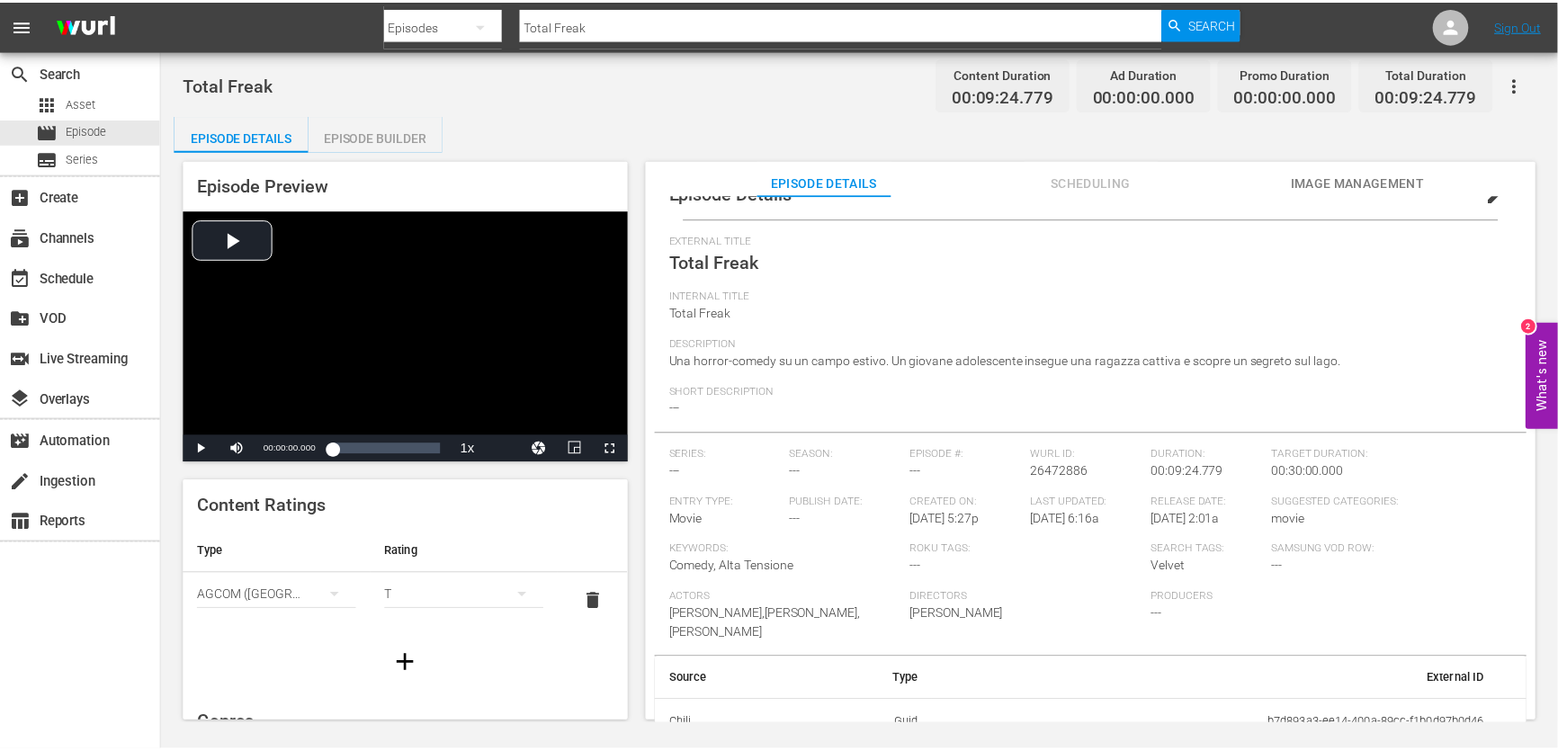
scroll to position [52, 0]
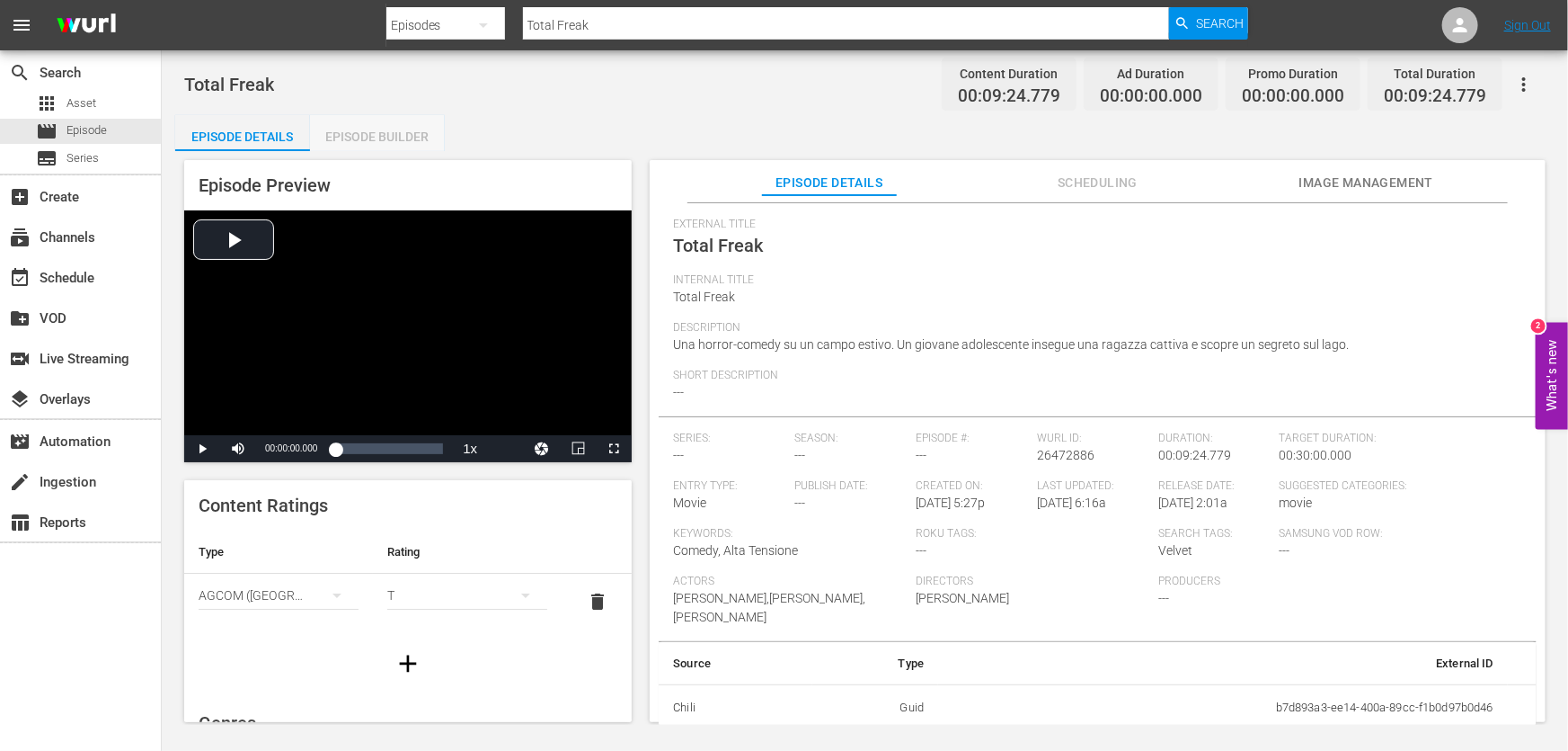
click at [388, 139] on div "Episode Builder" at bounding box center [377, 136] width 135 height 43
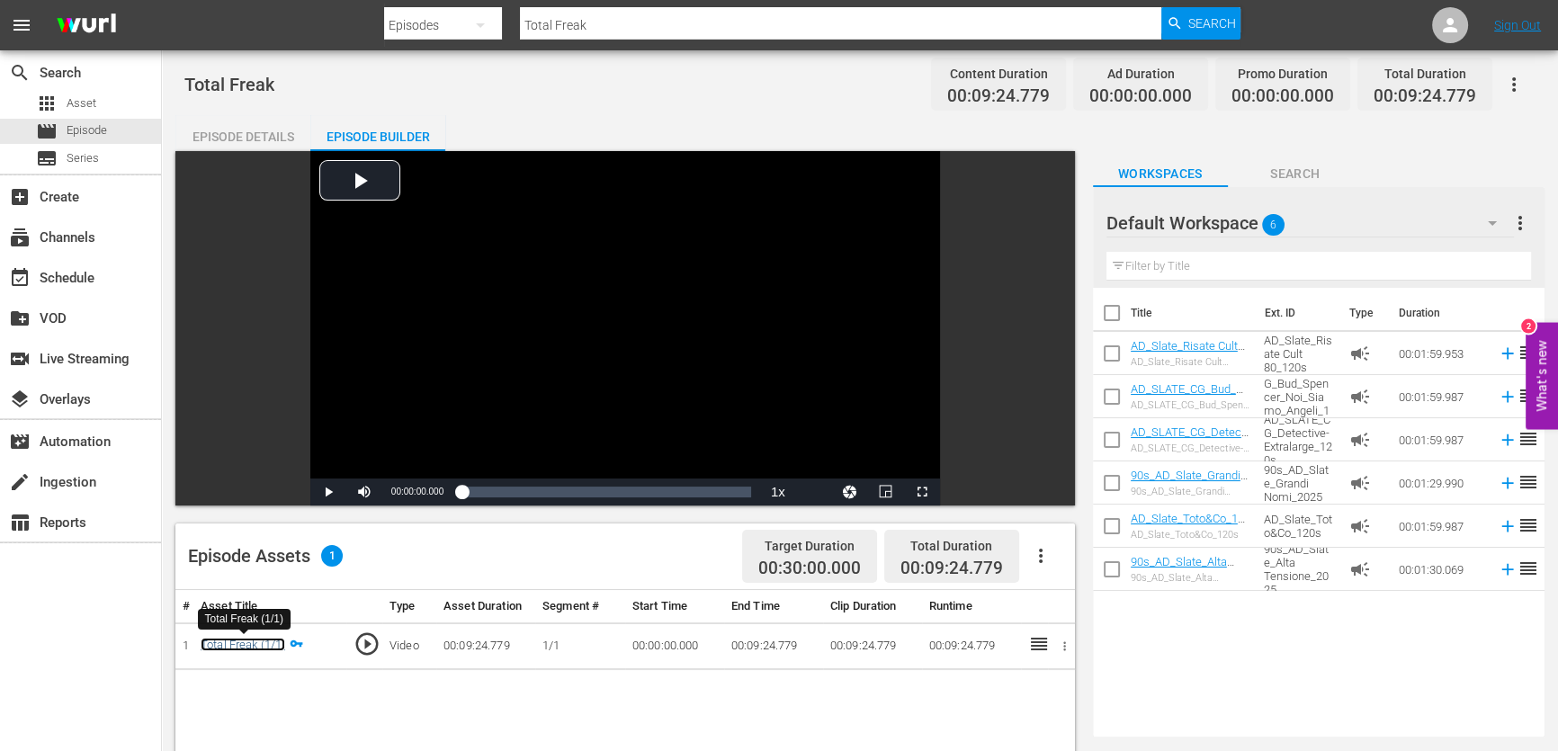
click at [254, 649] on link "Total Freak (1/1)" at bounding box center [243, 644] width 85 height 13
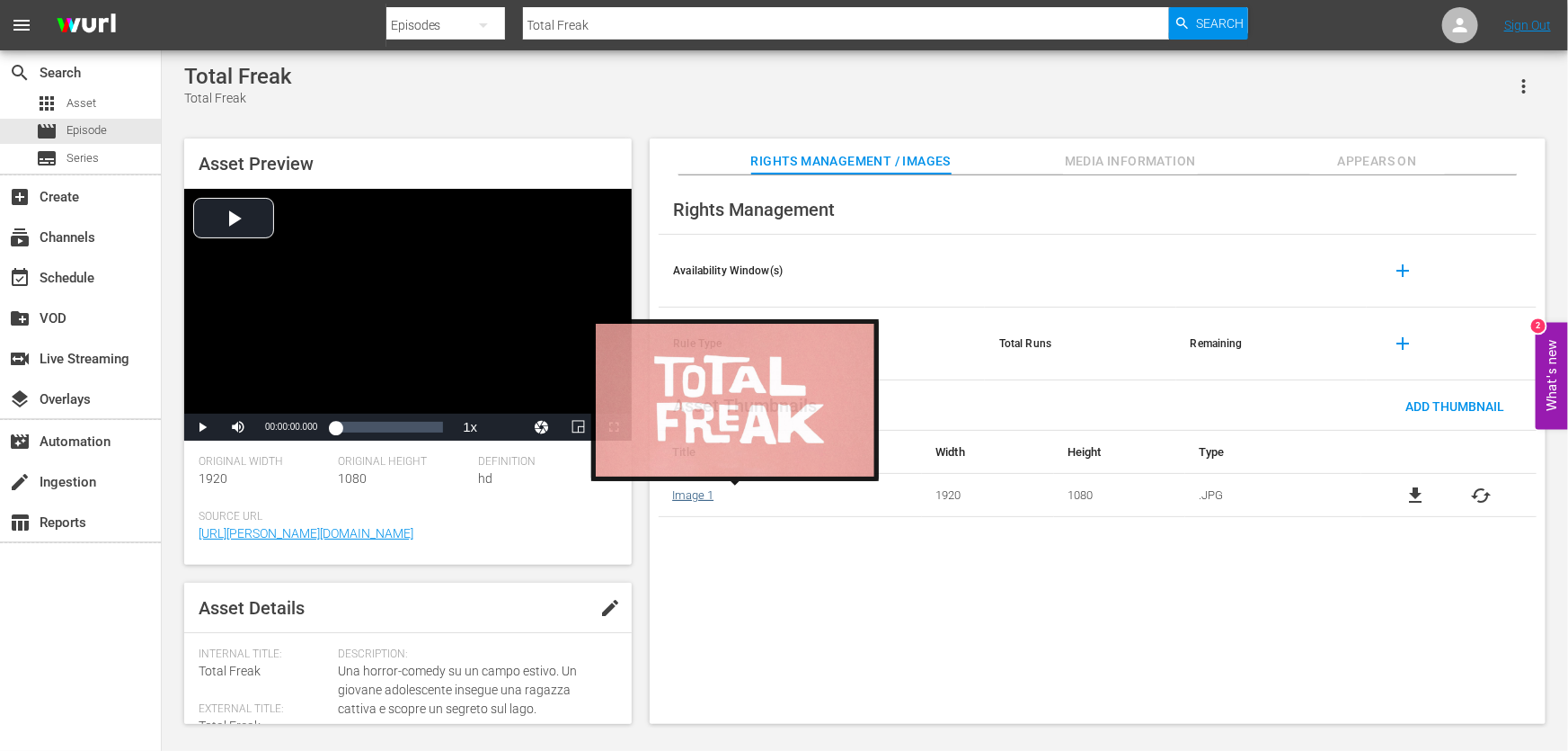
click at [699, 496] on link "Image 1" at bounding box center [693, 494] width 41 height 13
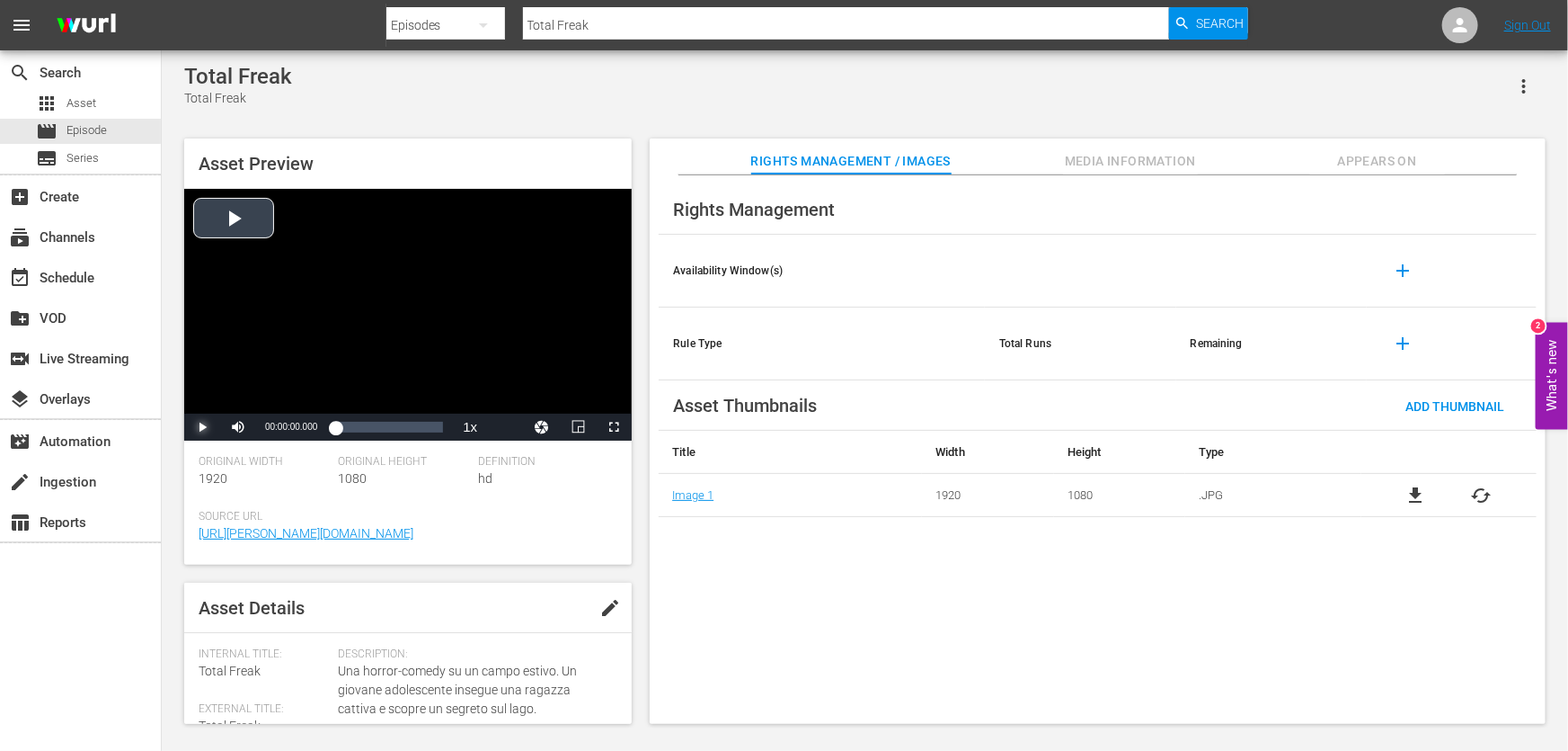
click at [202, 427] on span "Video Player" at bounding box center [202, 427] width 0 height 0
click at [336, 430] on div "00:00:03.966" at bounding box center [335, 427] width 1 height 18
click at [350, 434] on div "00:01:15.645" at bounding box center [342, 427] width 14 height 18
click at [385, 434] on div "Loaded : 29.76% 00:04:02.755 00:02:10.643" at bounding box center [389, 427] width 108 height 18
click at [404, 436] on div "Loaded : 45.70% 00:05:51.748 00:04:03.388" at bounding box center [389, 427] width 108 height 18
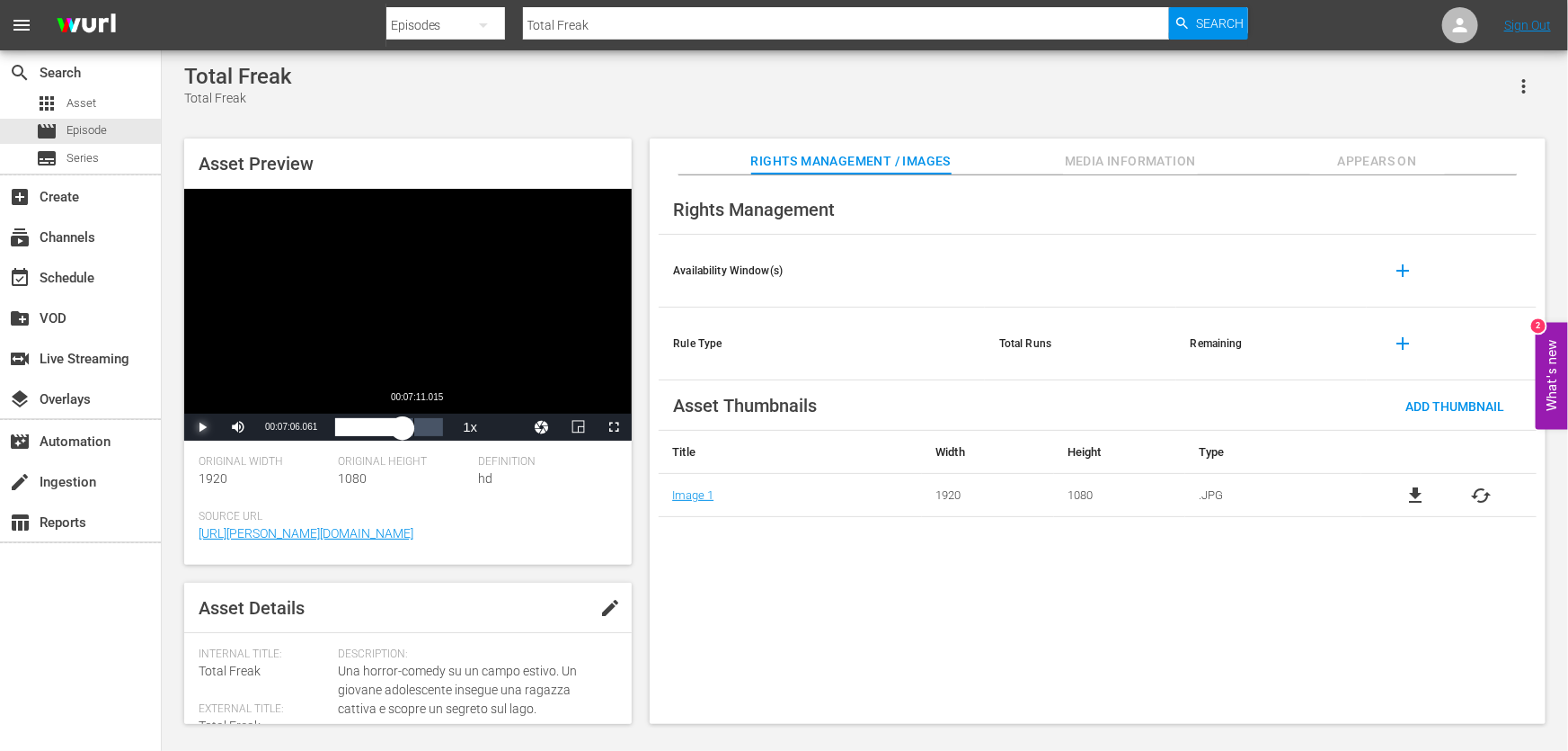
click at [403, 432] on div "00:05:52.696" at bounding box center [368, 427] width 67 height 18
click at [202, 427] on span "Video Player" at bounding box center [202, 427] width 0 height 0
click at [89, 129] on span "Episode" at bounding box center [87, 130] width 40 height 18
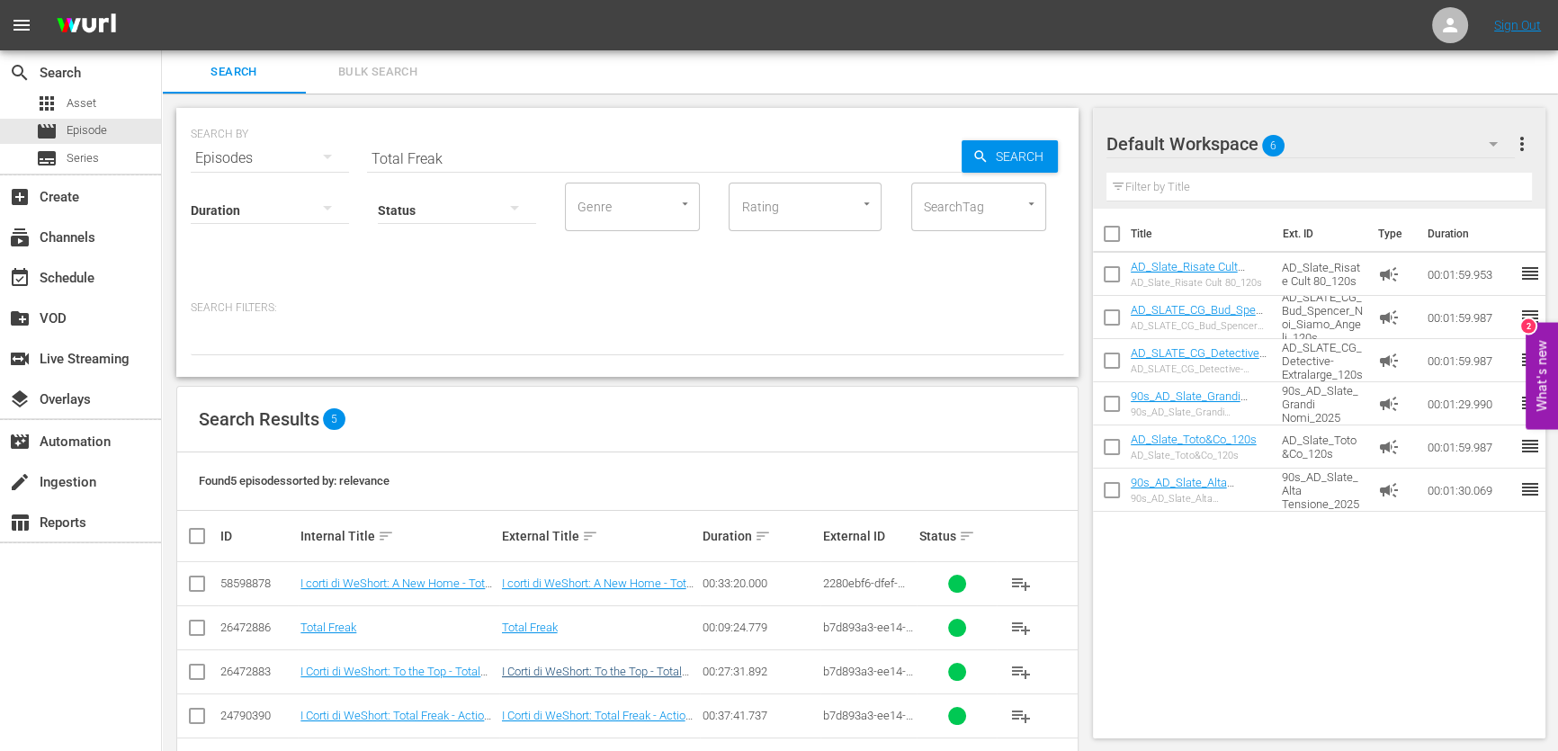
scroll to position [63, 0]
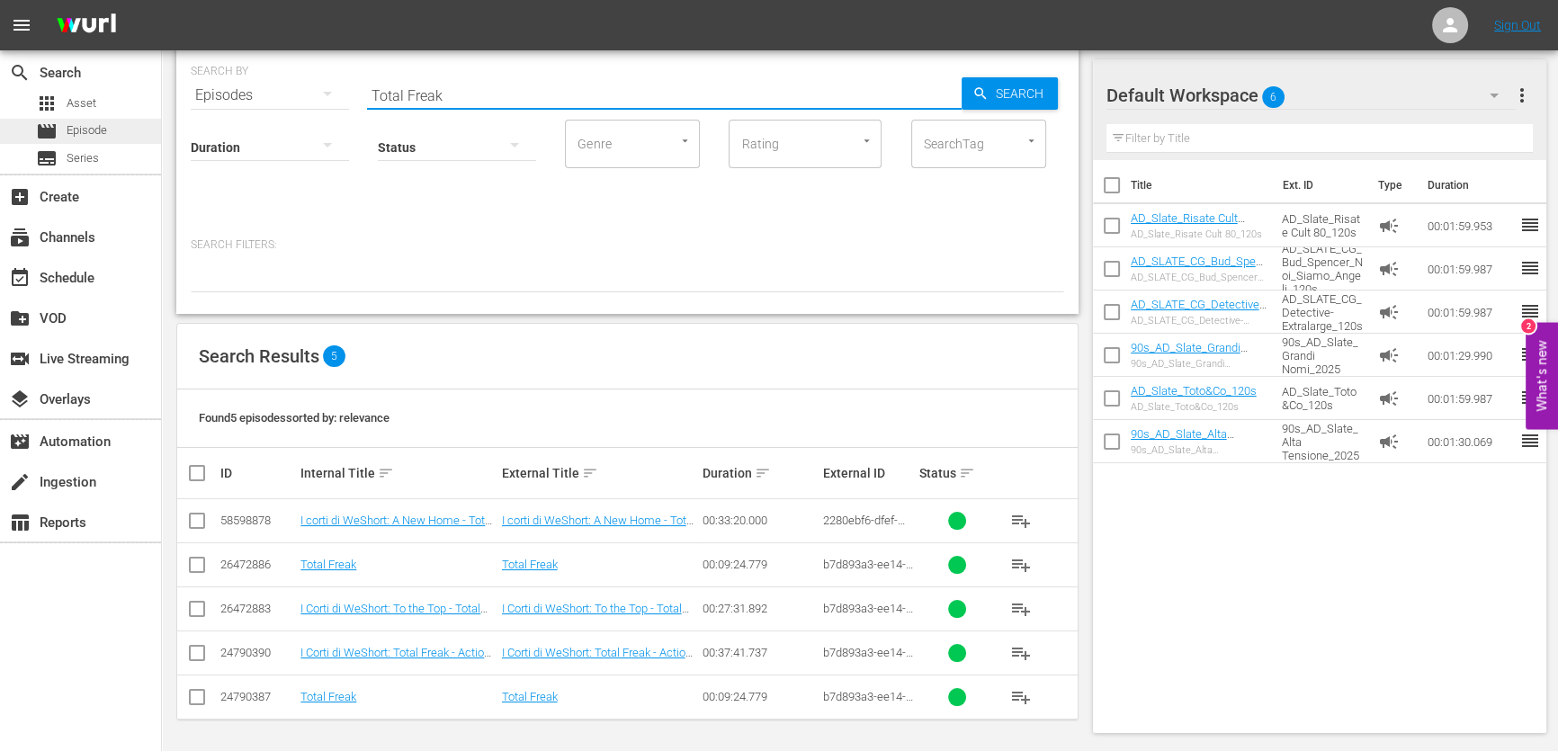
drag, startPoint x: 447, startPoint y: 102, endPoint x: 159, endPoint y: 141, distance: 290.5
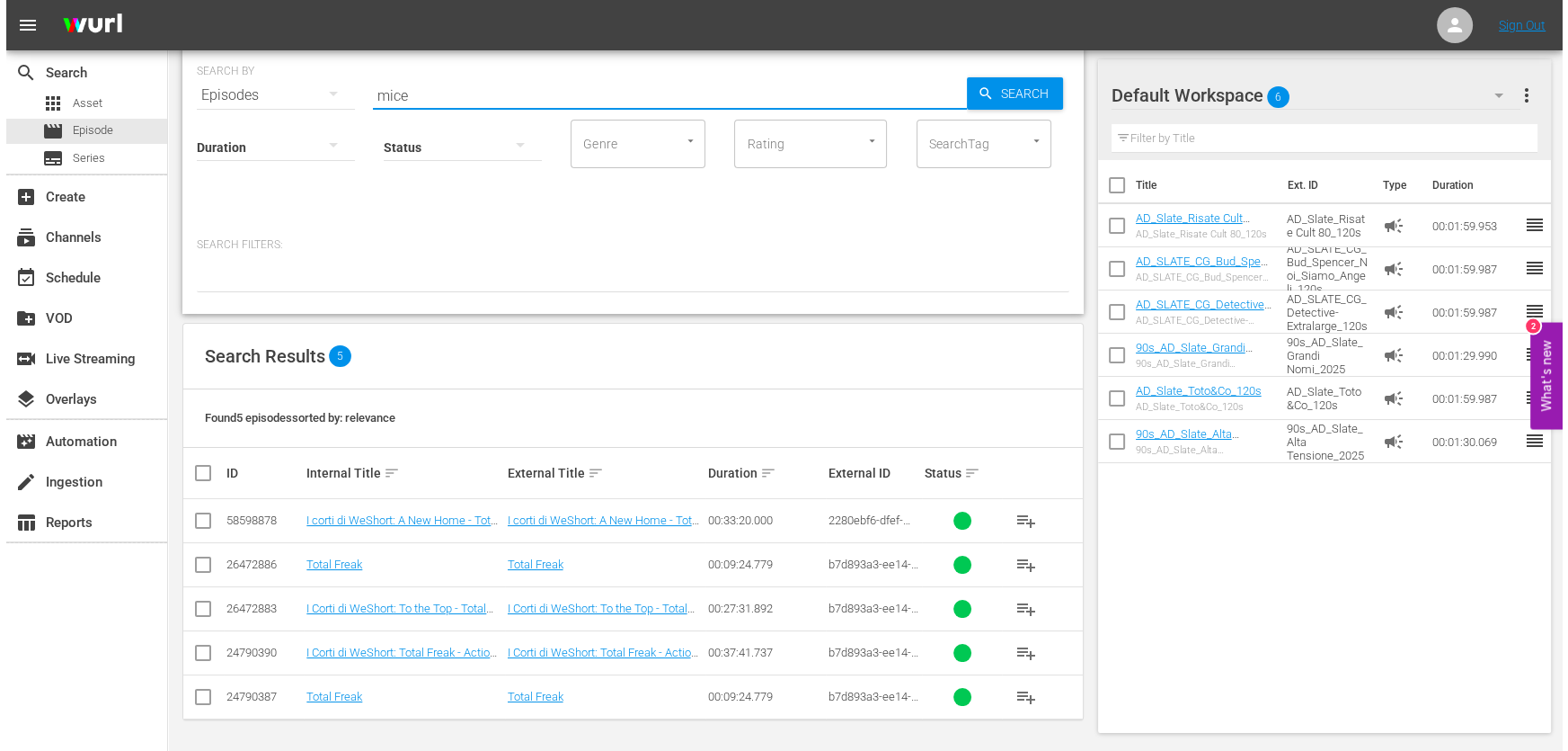
scroll to position [0, 0]
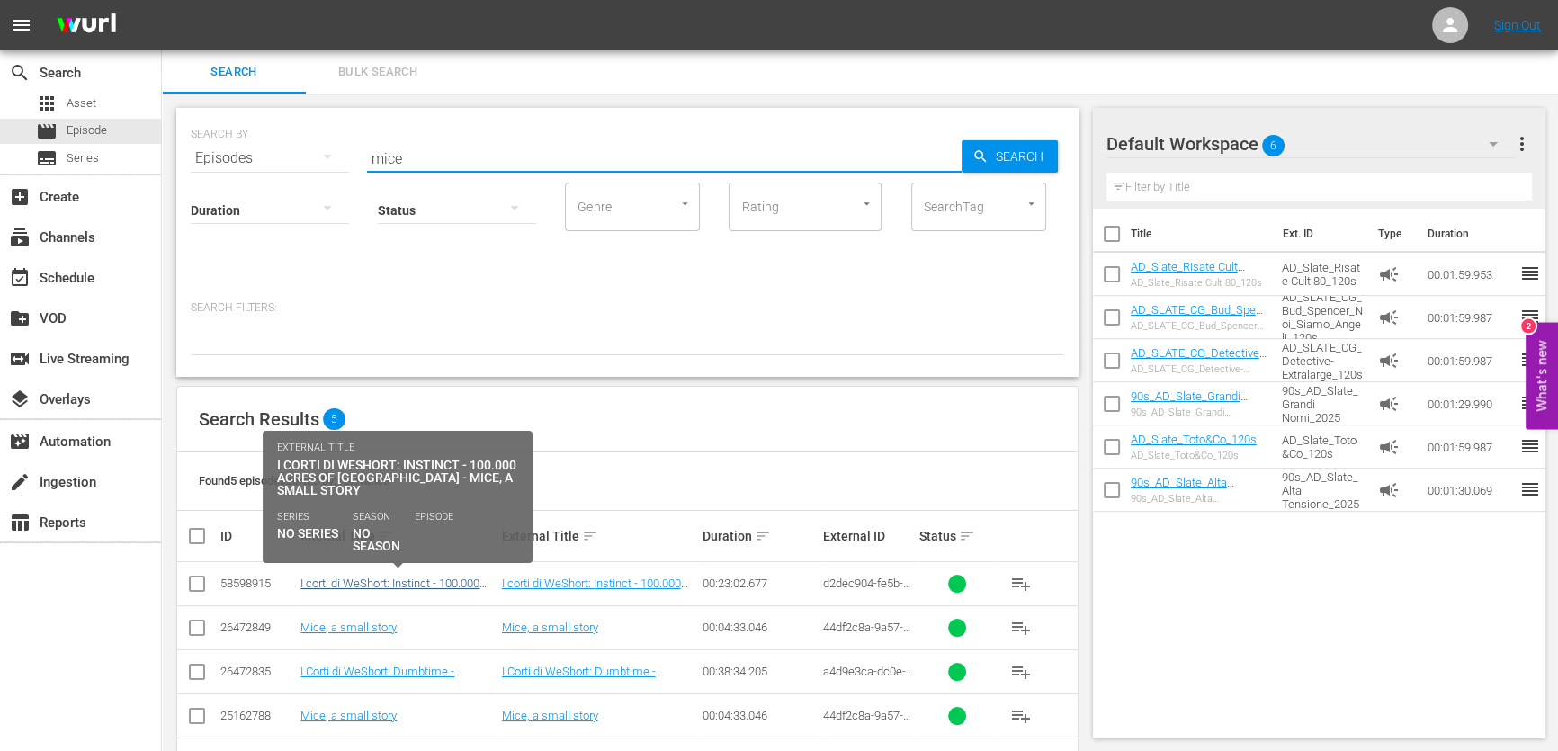
type input "mice"
click at [440, 583] on link "I corti di WeShort: Instinct - 100.000 Acres of [GEOGRAPHIC_DATA] - Mice, a sma…" at bounding box center [395, 597] width 191 height 40
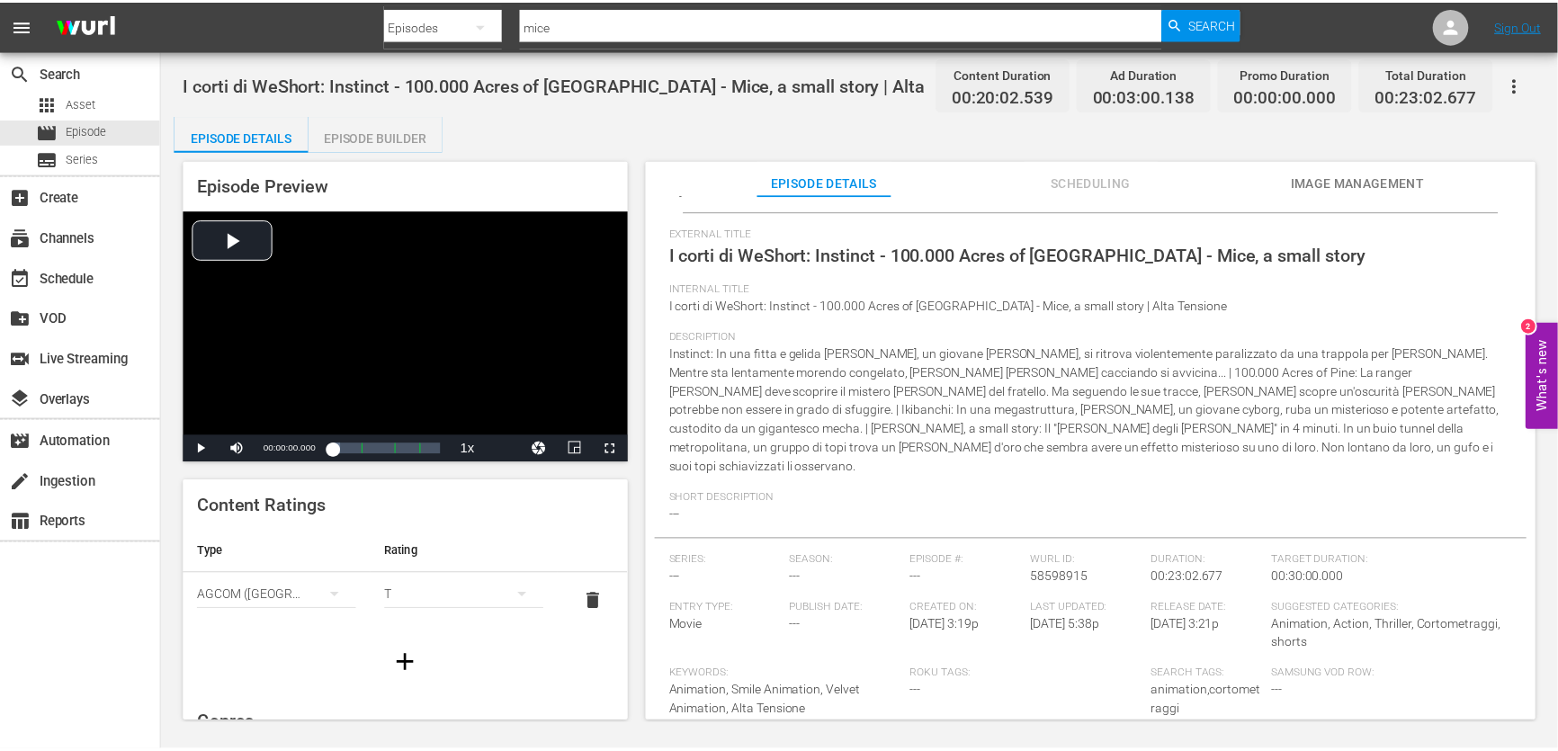
scroll to position [81, 0]
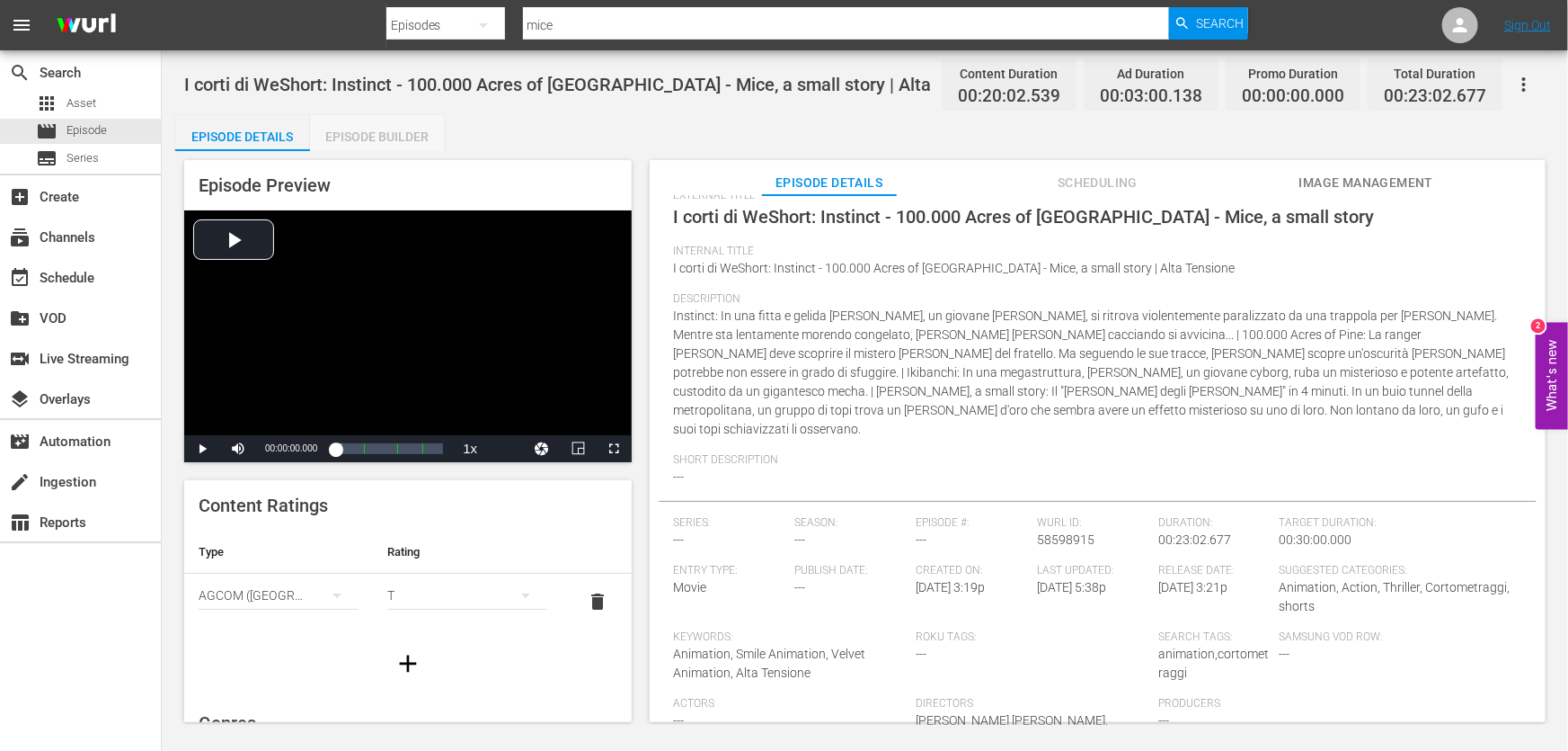
click at [405, 127] on div "Episode Builder" at bounding box center [377, 136] width 135 height 43
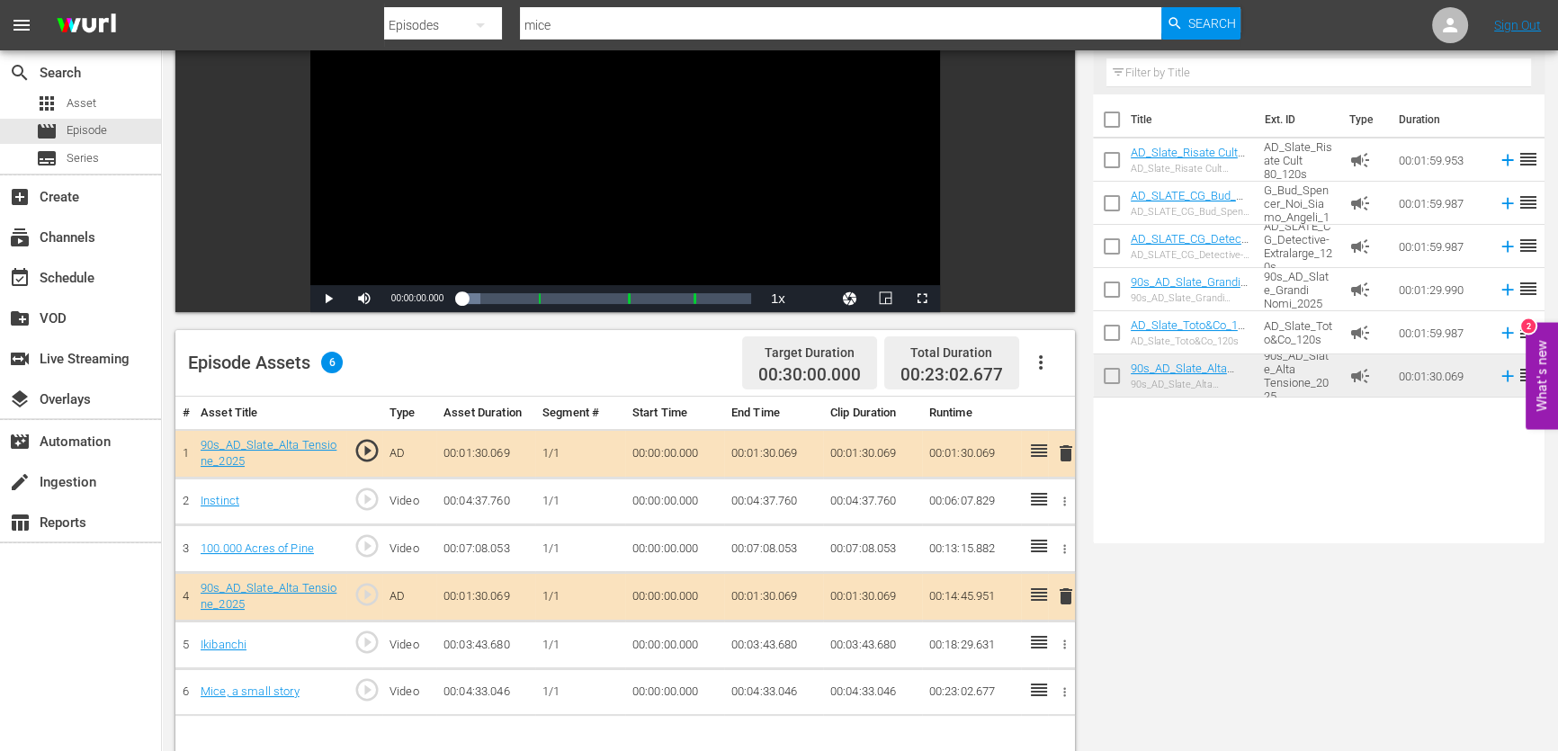
scroll to position [326, 0]
